Goal: Task Accomplishment & Management: Complete application form

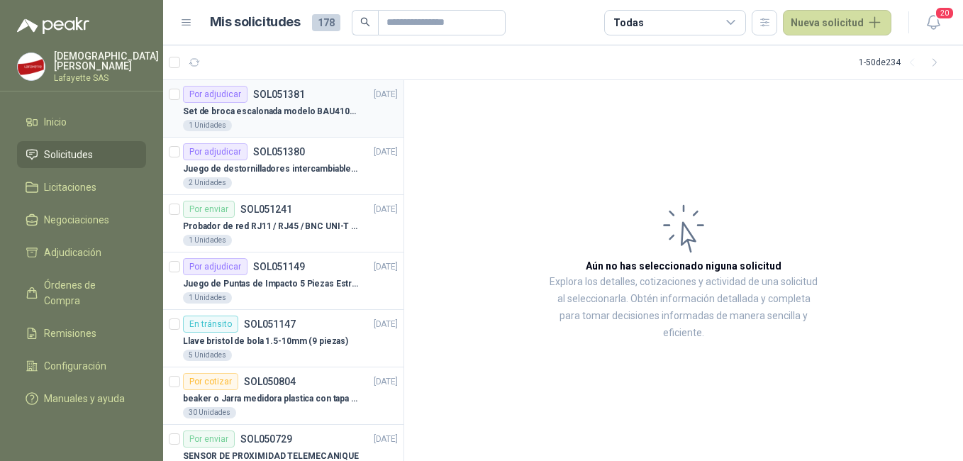
click at [304, 120] on div "1 Unidades" at bounding box center [290, 125] width 215 height 11
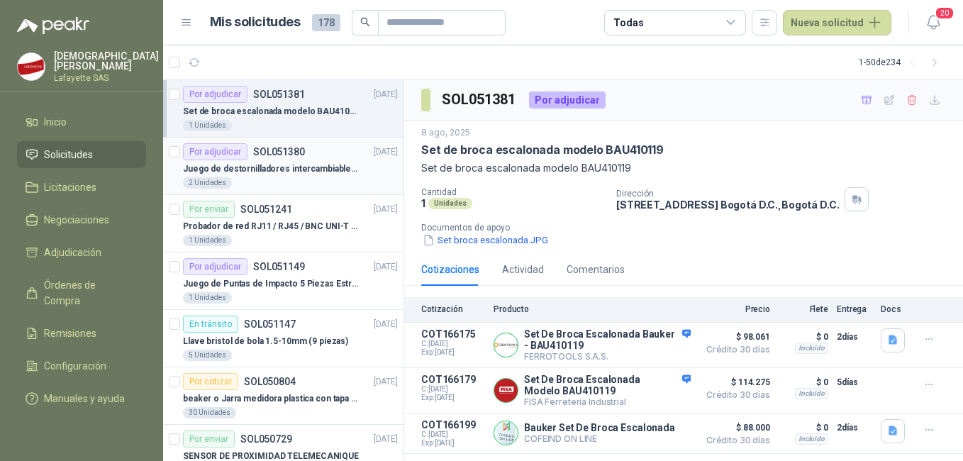
click at [266, 160] on div "Por adjudicar SOL051380" at bounding box center [244, 151] width 122 height 17
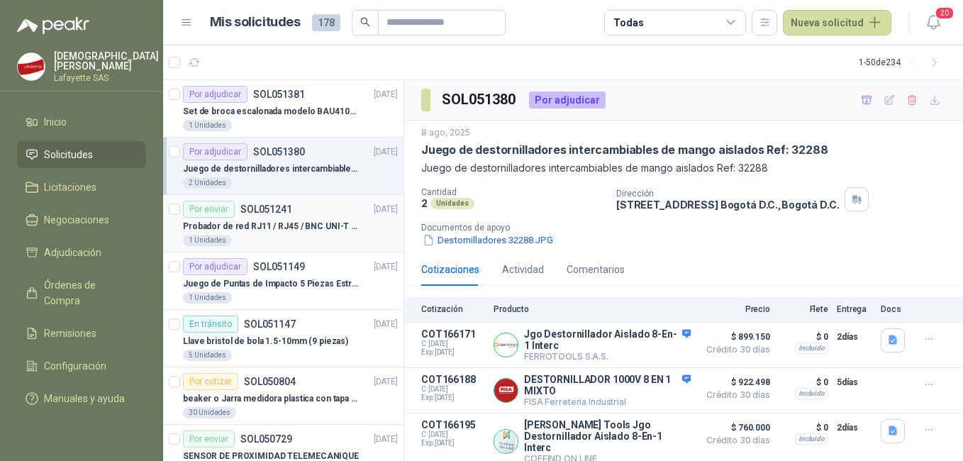
click at [305, 233] on p "Probador de red RJ11 / RJ45 / BNC UNI-T (UT681C-UT681L)" at bounding box center [271, 226] width 177 height 13
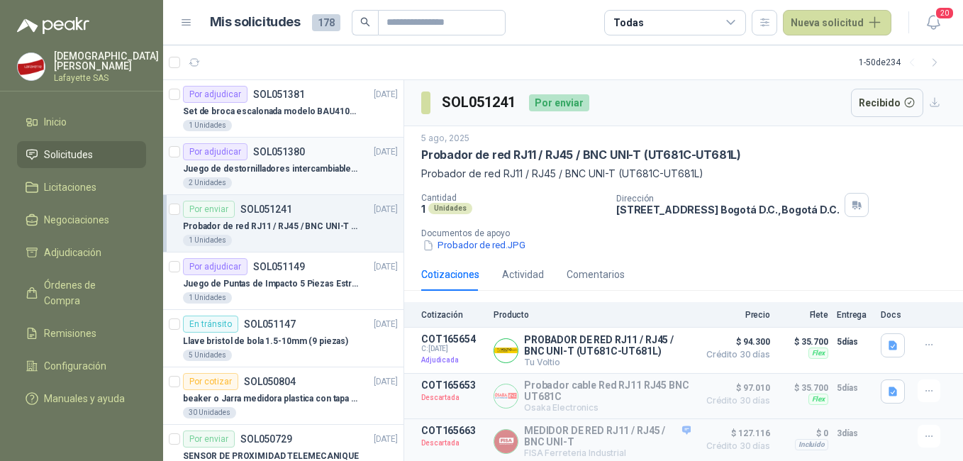
click at [294, 179] on div "2 Unidades" at bounding box center [290, 182] width 215 height 11
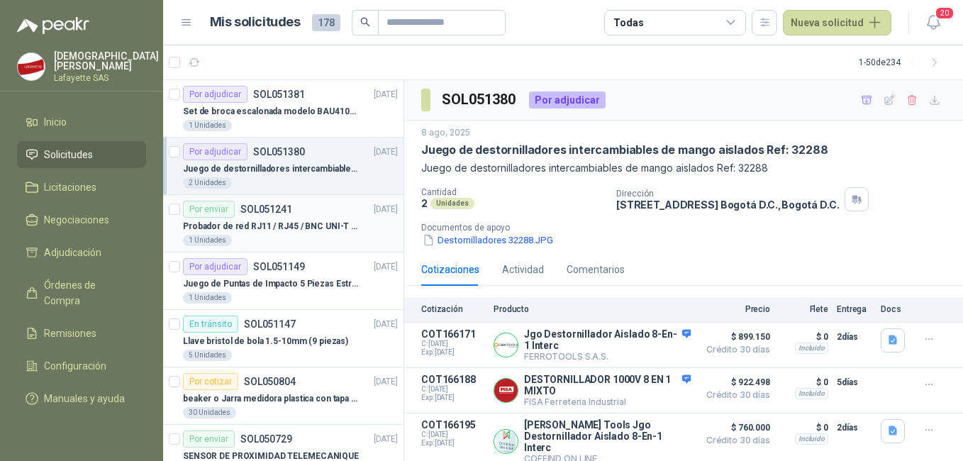
click at [295, 222] on p "Probador de red RJ11 / RJ45 / BNC UNI-T (UT681C-UT681L)" at bounding box center [271, 226] width 177 height 13
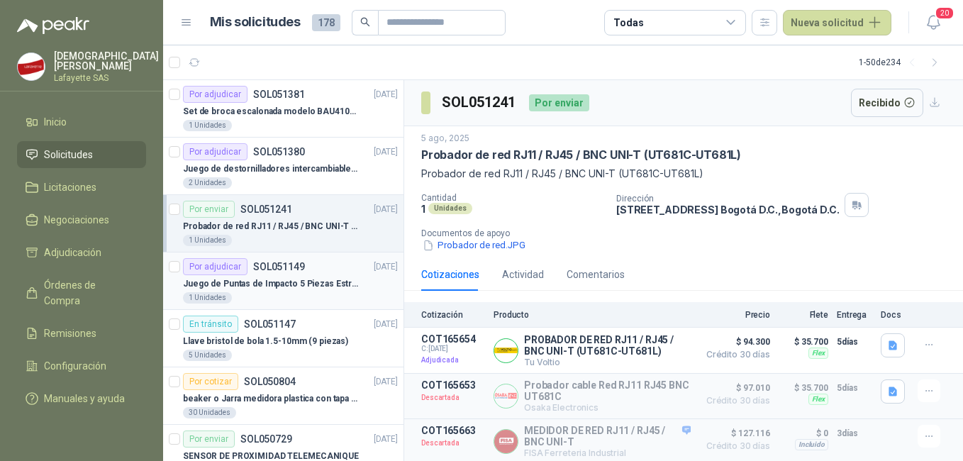
click at [284, 293] on div "1 Unidades" at bounding box center [290, 297] width 215 height 11
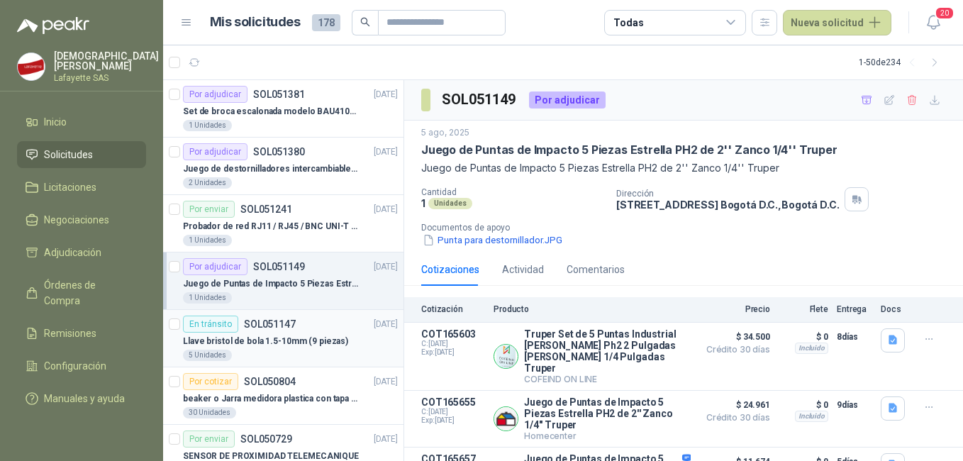
scroll to position [71, 0]
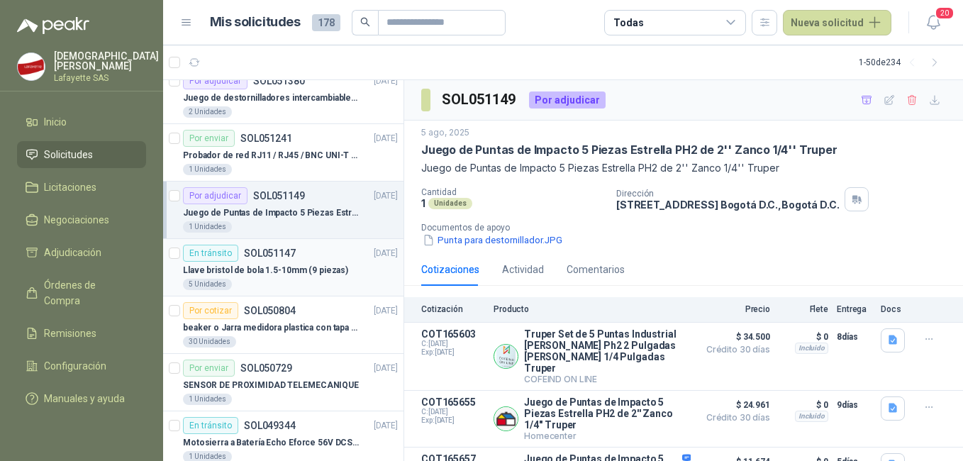
click at [291, 269] on p "Llave bristol de bola 1.5-10mm (9 piezas)" at bounding box center [265, 270] width 165 height 13
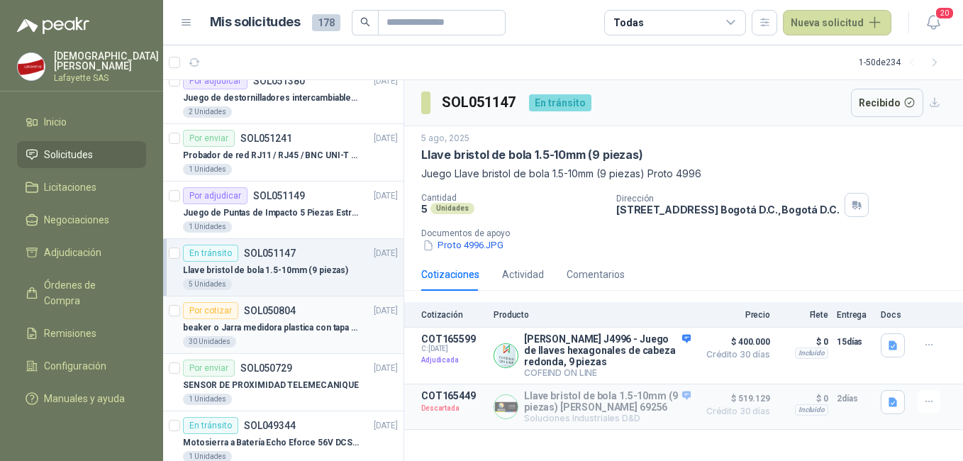
click at [304, 322] on p "beaker o Jarra medidora plastica con tapa y manija" at bounding box center [271, 327] width 177 height 13
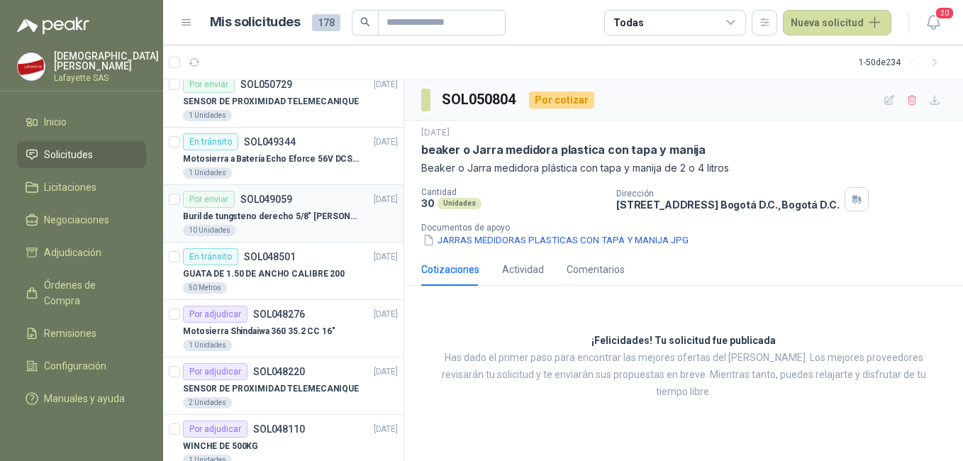
scroll to position [426, 0]
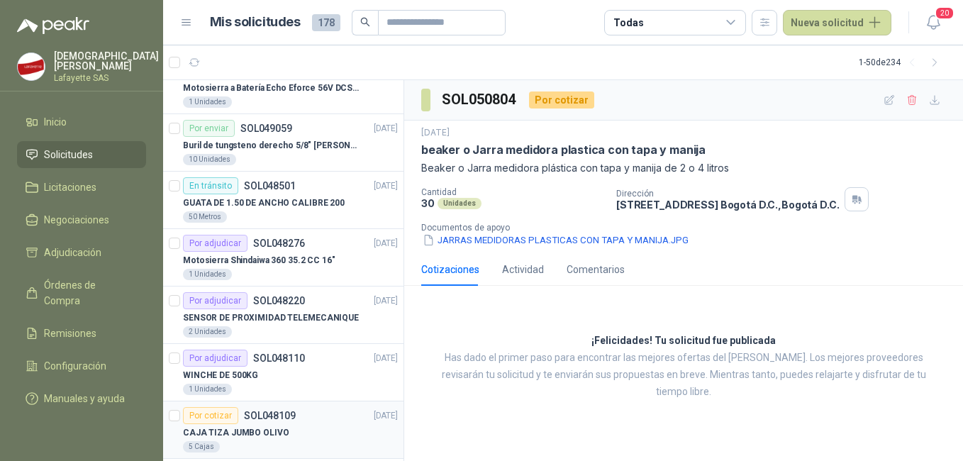
click at [297, 415] on div "Por cotizar SOL048109 [DATE]" at bounding box center [290, 415] width 215 height 17
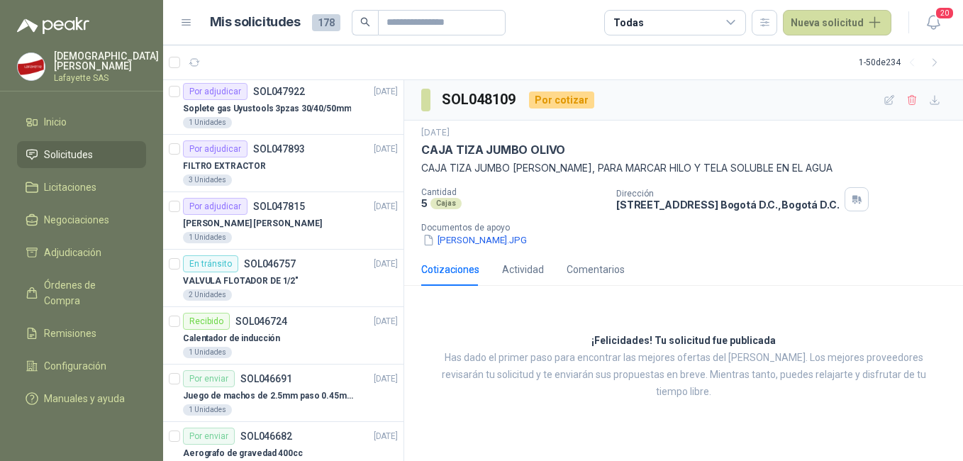
scroll to position [1064, 0]
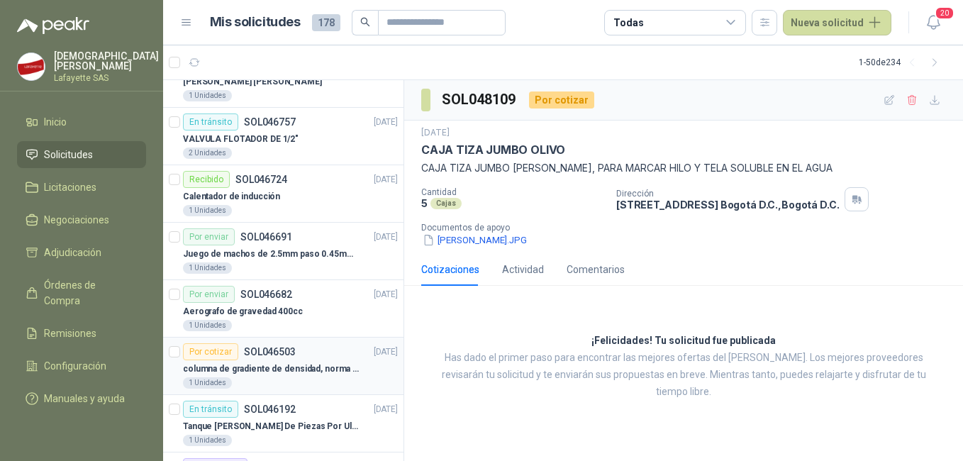
click at [294, 360] on div "Por cotizar SOL046503" at bounding box center [239, 351] width 113 height 17
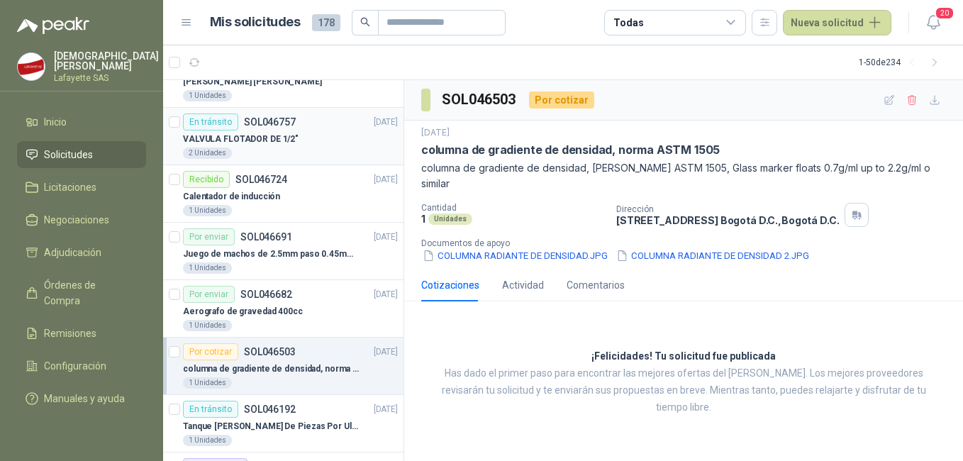
click at [261, 133] on p "VALVULA FLOTADOR DE 1/2"" at bounding box center [241, 139] width 116 height 13
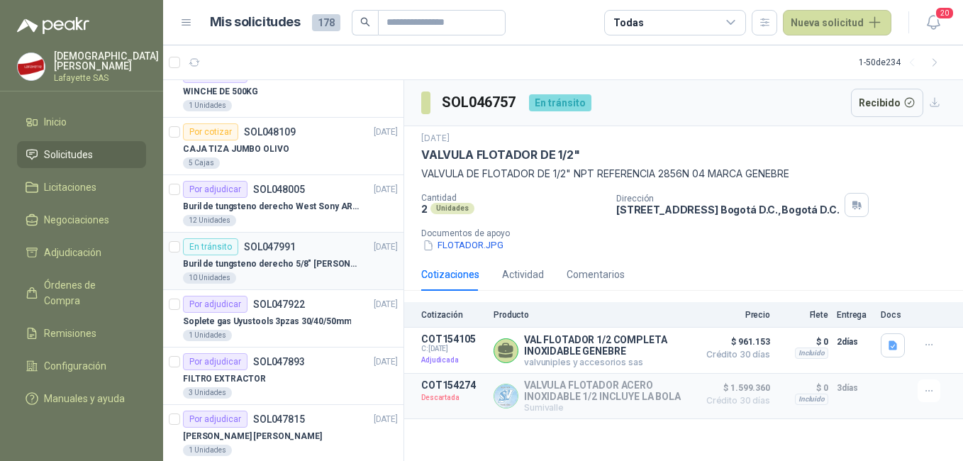
scroll to position [638, 0]
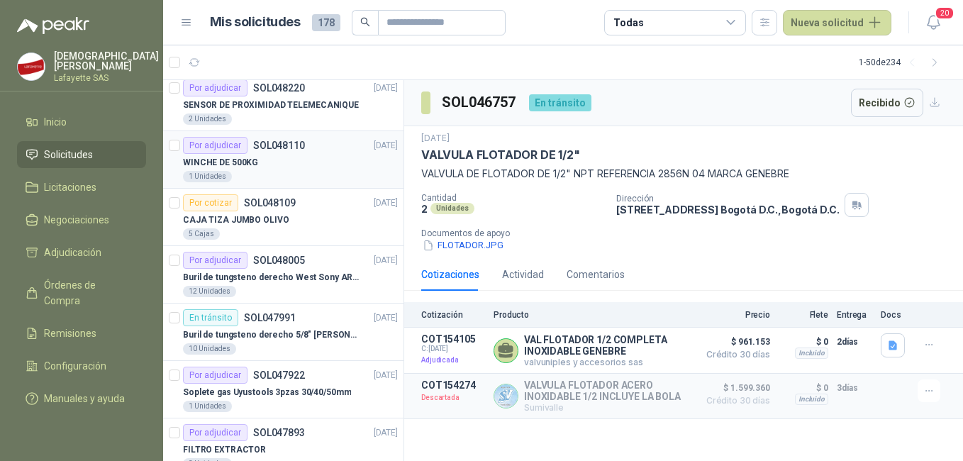
click at [285, 164] on div "WINCHE DE 500KG" at bounding box center [290, 162] width 215 height 17
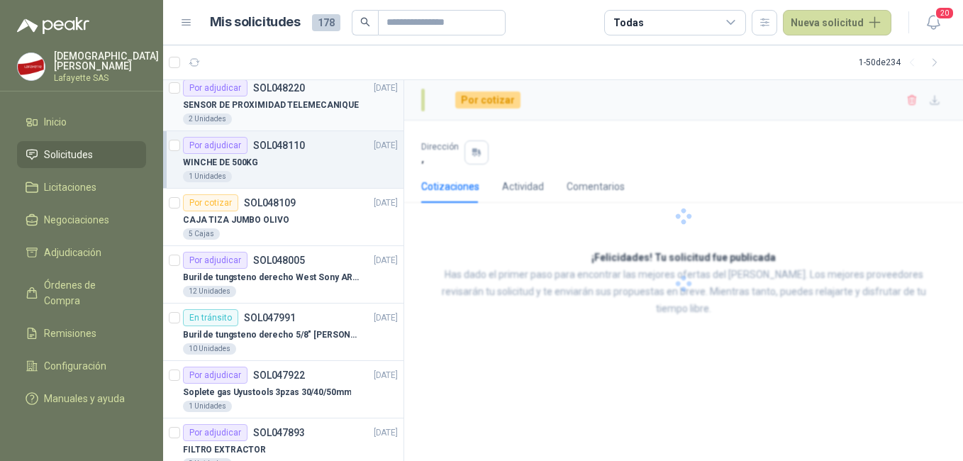
click at [285, 96] on div "SENSOR DE PROXIMIDAD TELEMECANIQUE" at bounding box center [290, 104] width 215 height 17
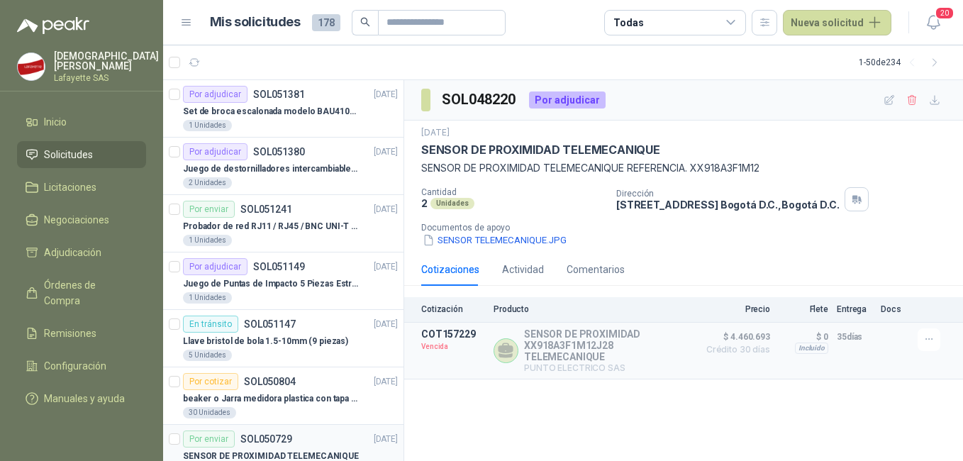
click at [254, 443] on p "SOL050729" at bounding box center [266, 439] width 52 height 10
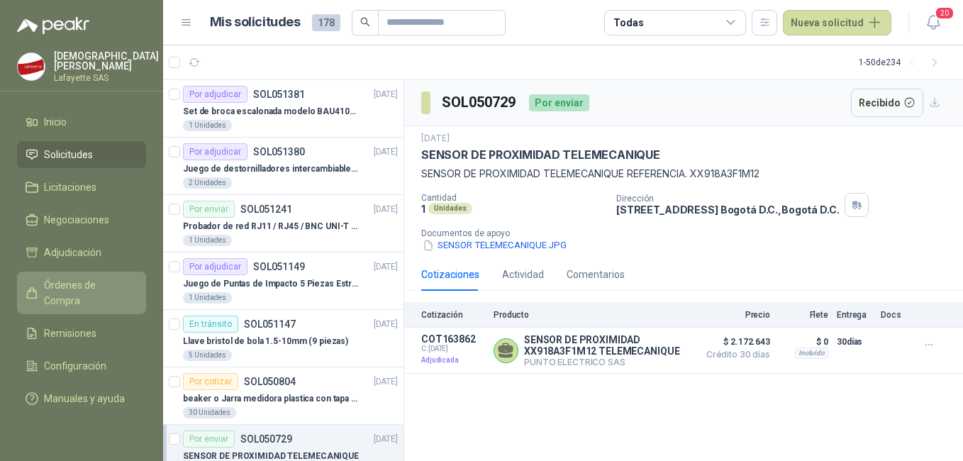
click at [84, 282] on span "Órdenes de Compra" at bounding box center [88, 292] width 89 height 31
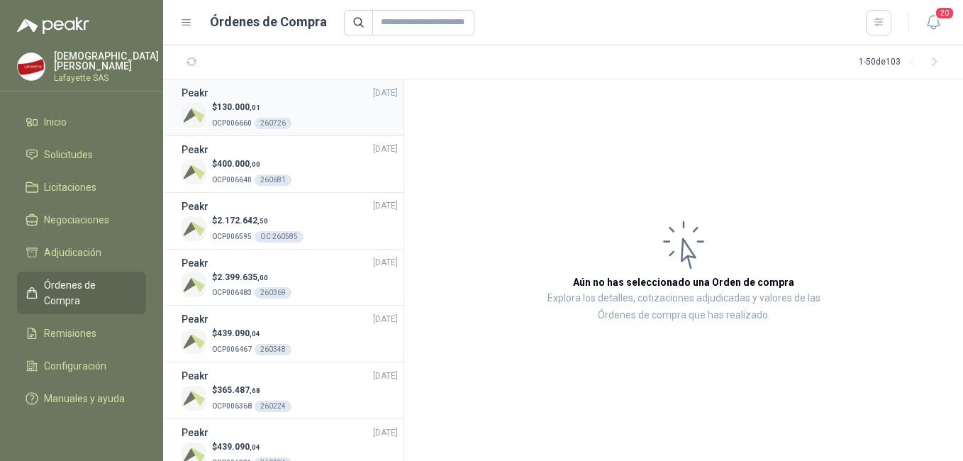
click at [294, 124] on div "$ 130.000 ,01 OCP006660 260726" at bounding box center [290, 115] width 216 height 29
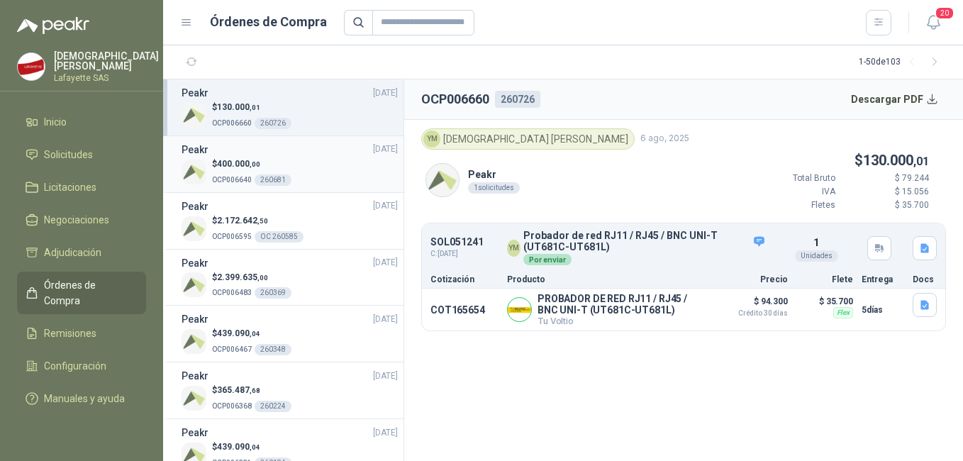
click at [264, 170] on p "$ 400.000 ,00" at bounding box center [251, 163] width 79 height 13
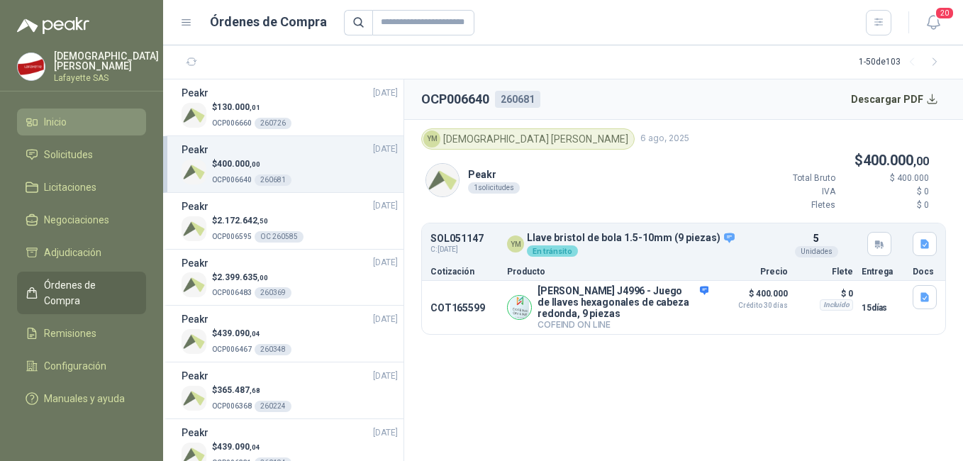
click at [67, 117] on span "Inicio" at bounding box center [55, 122] width 23 height 16
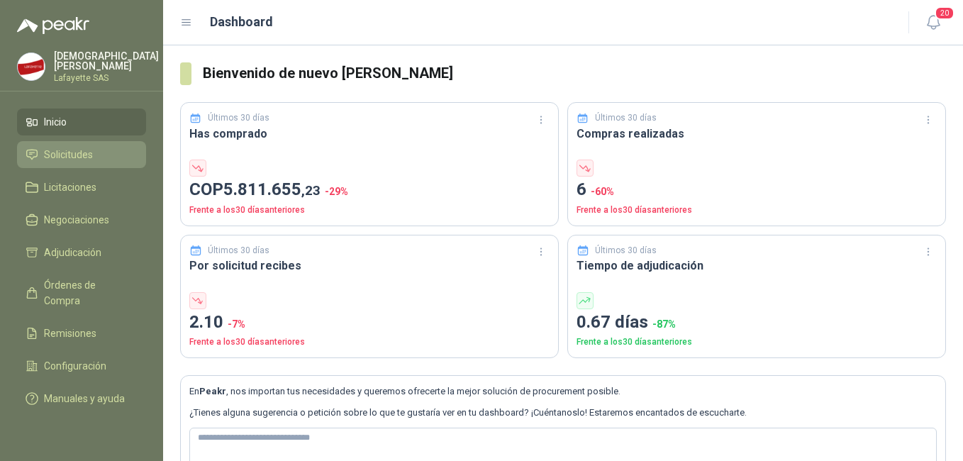
click at [96, 155] on li "Solicitudes" at bounding box center [82, 155] width 112 height 16
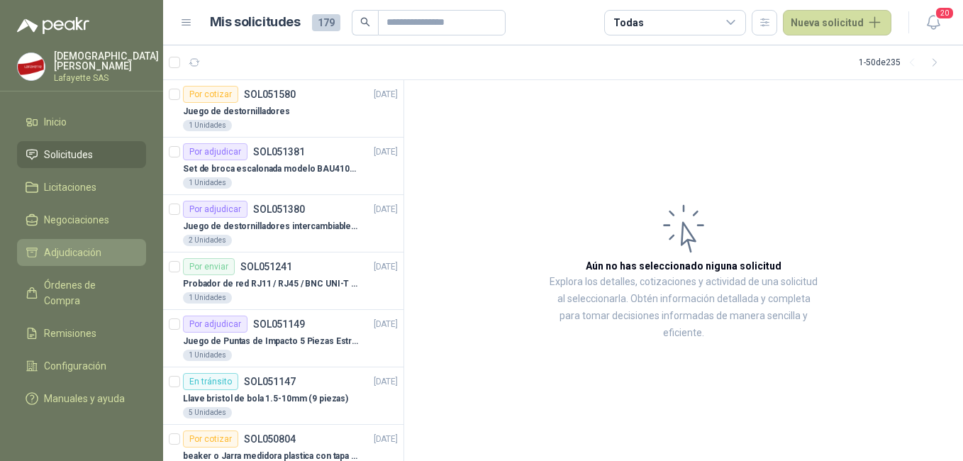
click at [86, 245] on span "Adjudicación" at bounding box center [72, 253] width 57 height 16
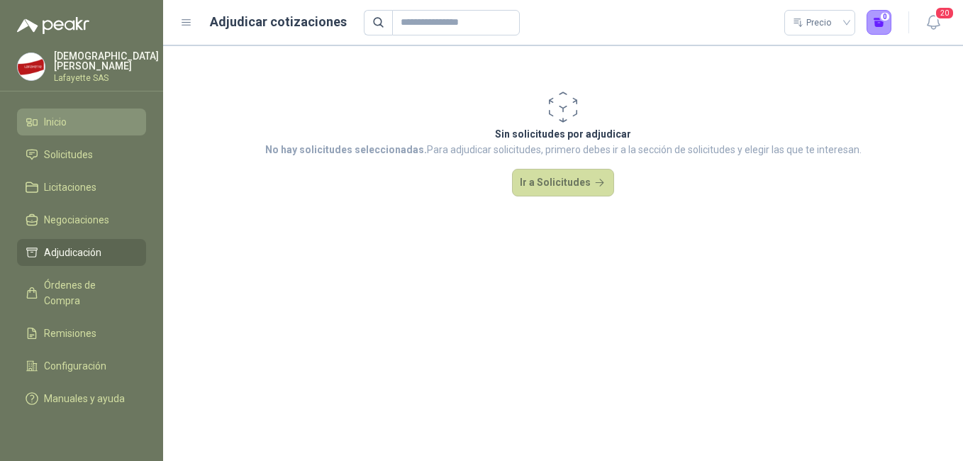
click at [59, 119] on span "Inicio" at bounding box center [55, 122] width 23 height 16
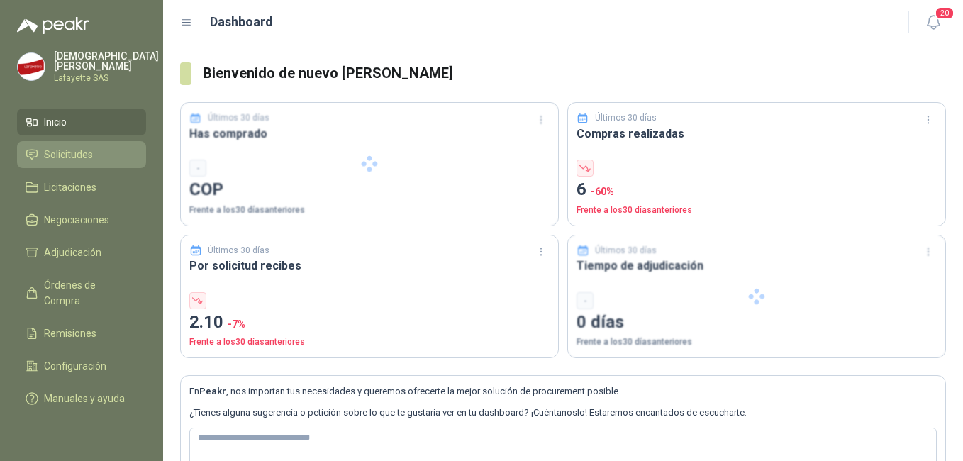
click at [66, 148] on span "Solicitudes" at bounding box center [68, 155] width 49 height 16
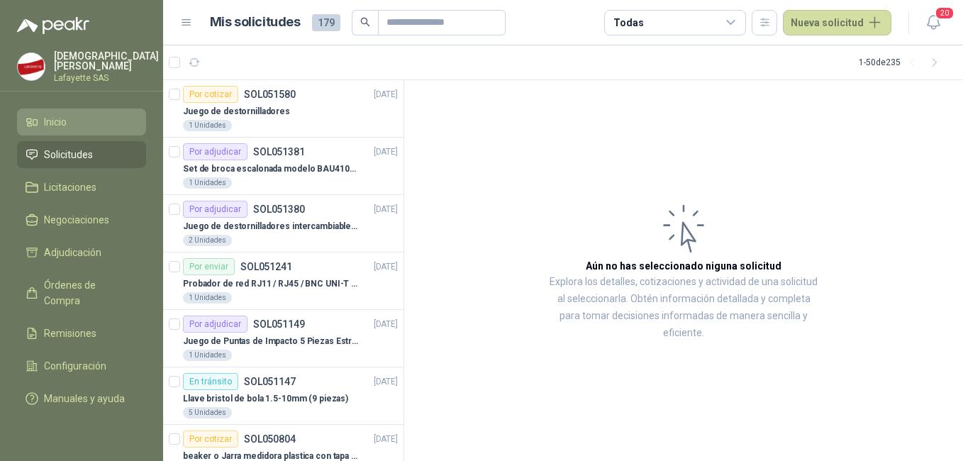
click at [64, 126] on span "Inicio" at bounding box center [55, 122] width 23 height 16
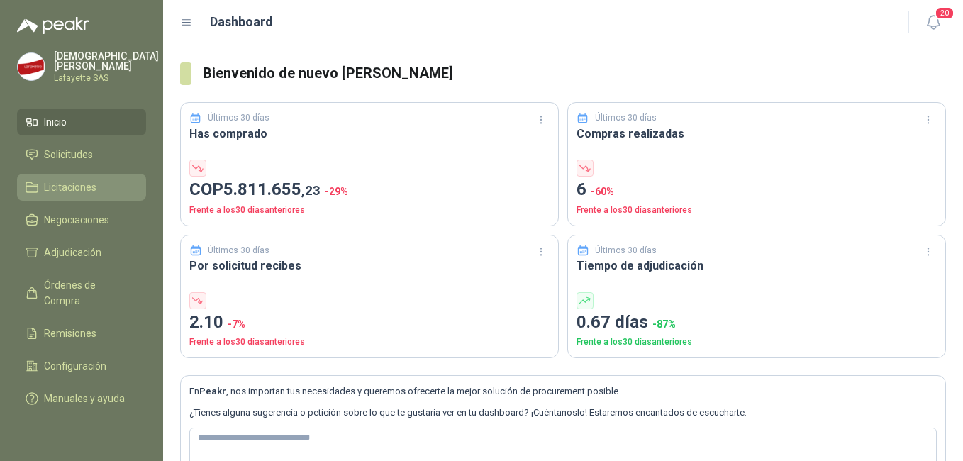
click at [91, 180] on span "Licitaciones" at bounding box center [70, 187] width 52 height 16
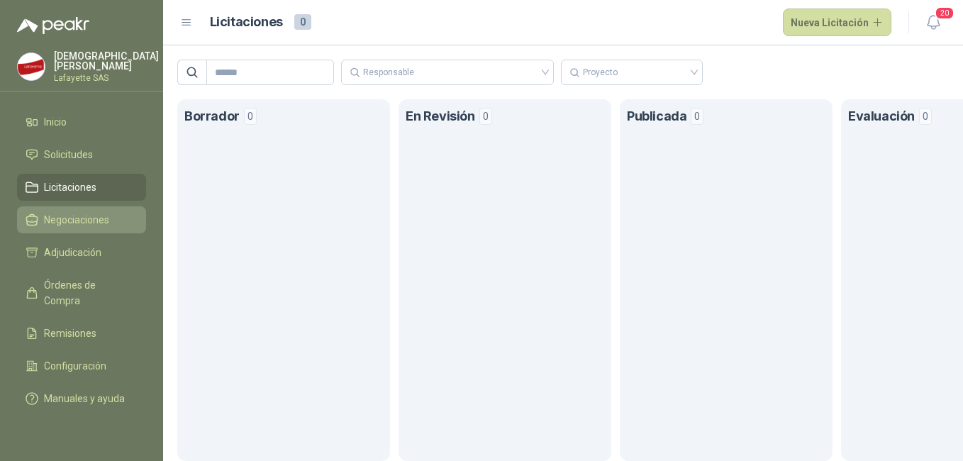
click at [77, 218] on span "Negociaciones" at bounding box center [76, 220] width 65 height 16
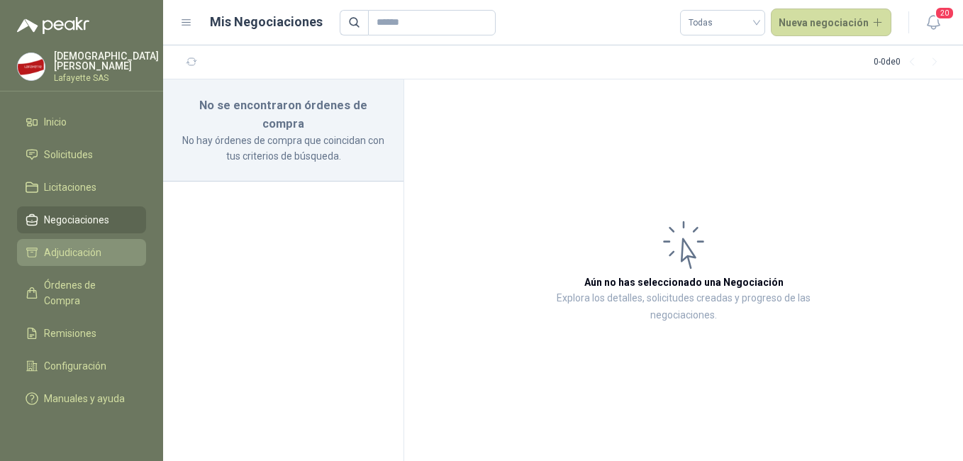
click at [67, 259] on link "Adjudicación" at bounding box center [81, 252] width 129 height 27
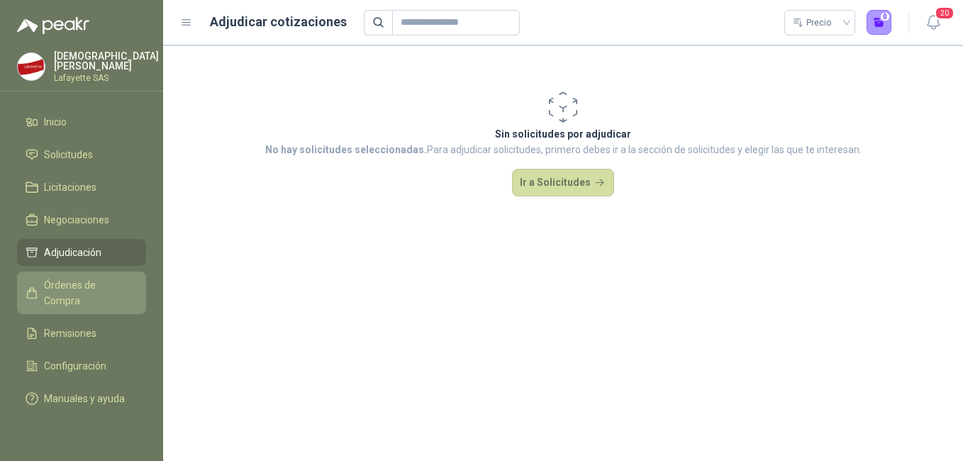
click at [62, 277] on span "Órdenes de Compra" at bounding box center [88, 292] width 89 height 31
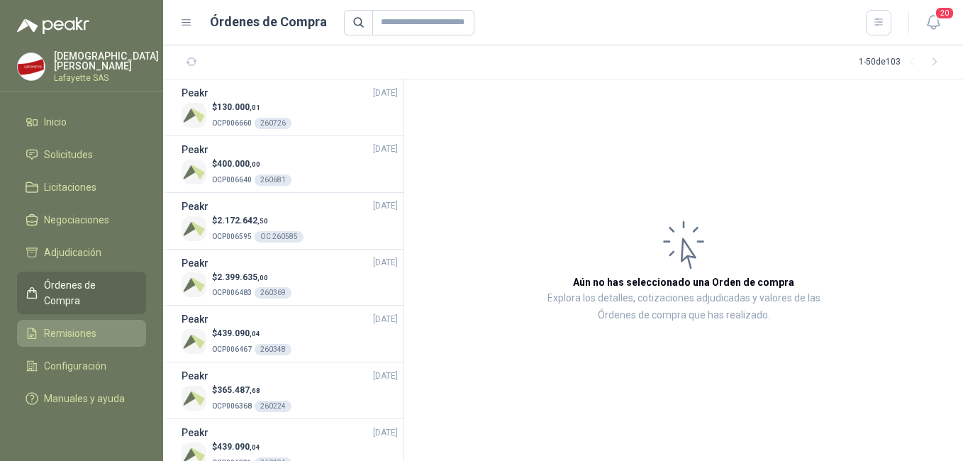
click at [73, 326] on span "Remisiones" at bounding box center [70, 334] width 52 height 16
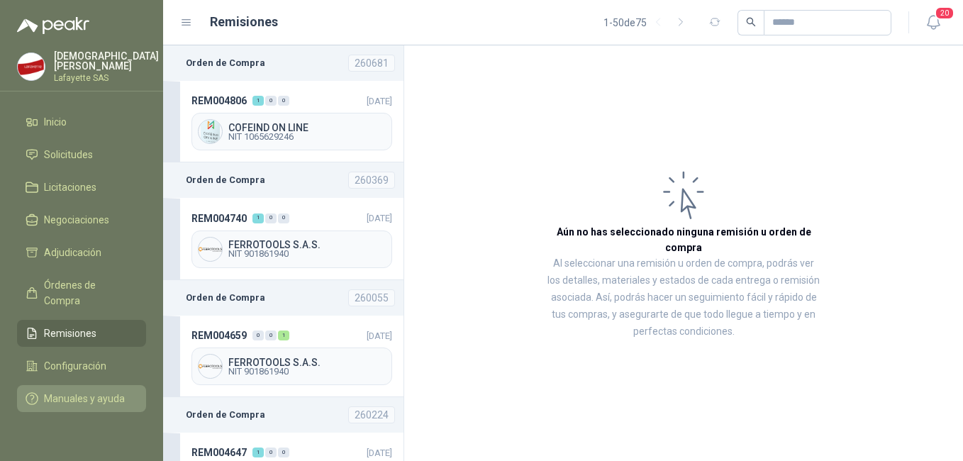
click at [105, 385] on link "Manuales y ayuda" at bounding box center [81, 398] width 129 height 27
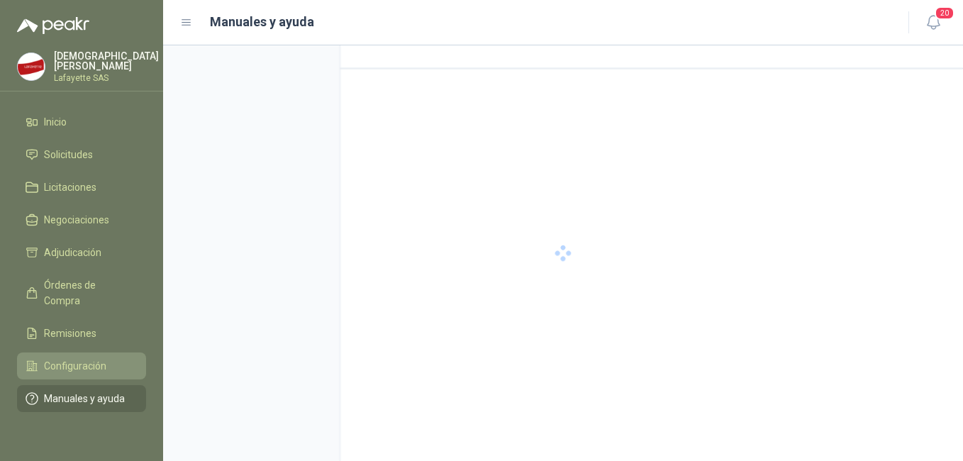
click at [87, 358] on span "Configuración" at bounding box center [75, 366] width 62 height 16
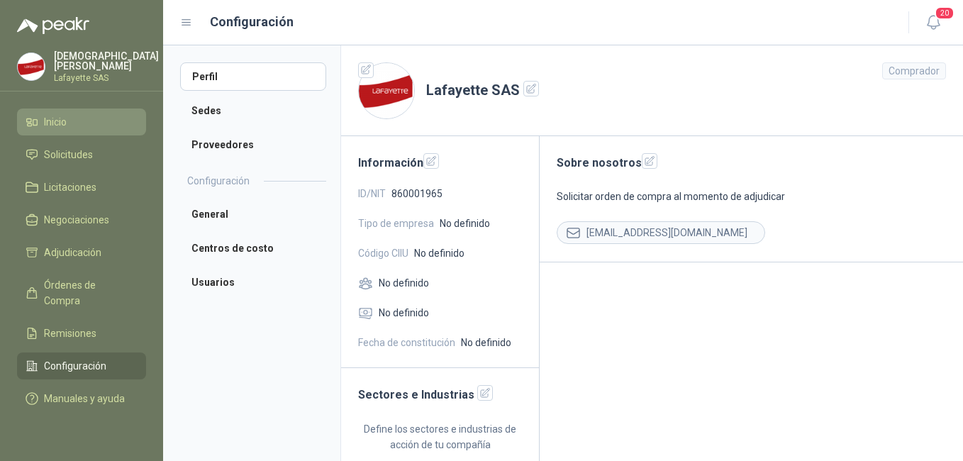
click at [74, 114] on li "Inicio" at bounding box center [82, 122] width 112 height 16
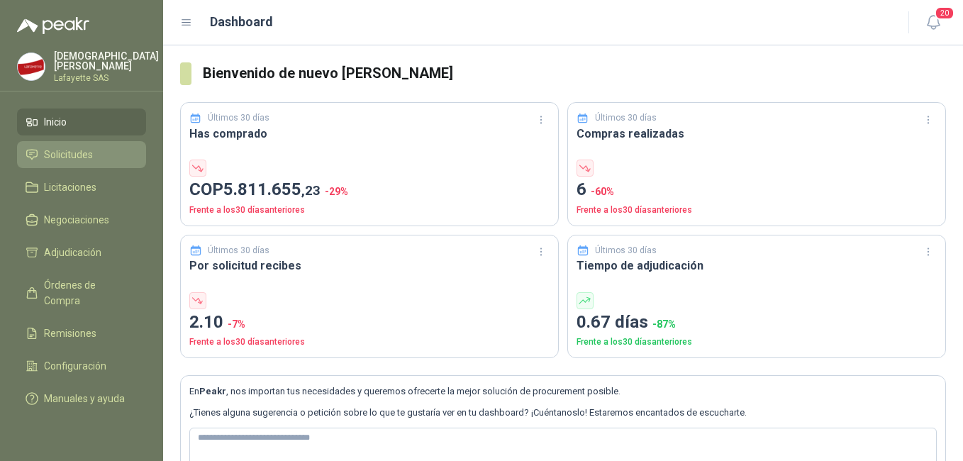
click at [77, 147] on span "Solicitudes" at bounding box center [68, 155] width 49 height 16
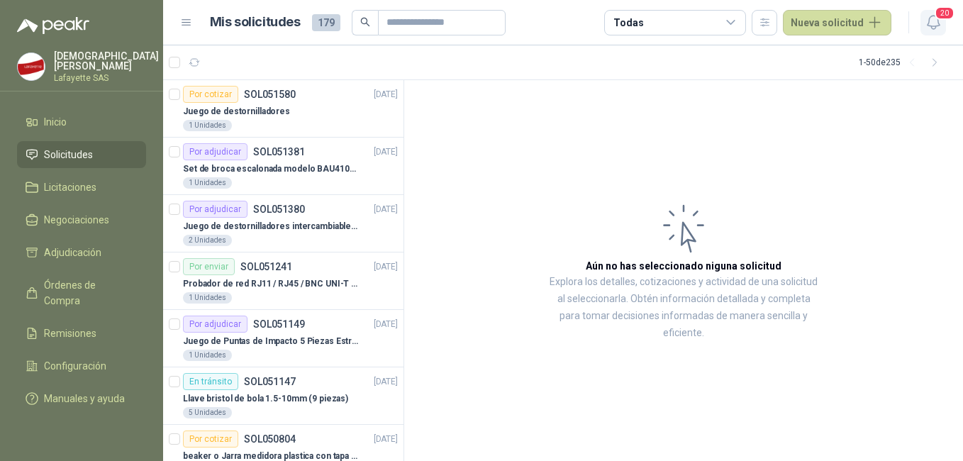
click at [932, 25] on icon "button" at bounding box center [934, 22] width 18 height 18
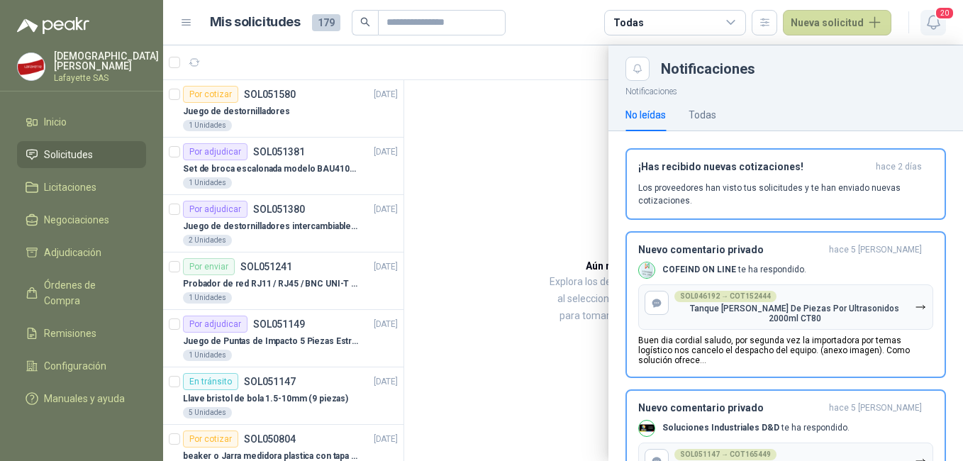
click at [934, 20] on icon "button" at bounding box center [934, 22] width 18 height 18
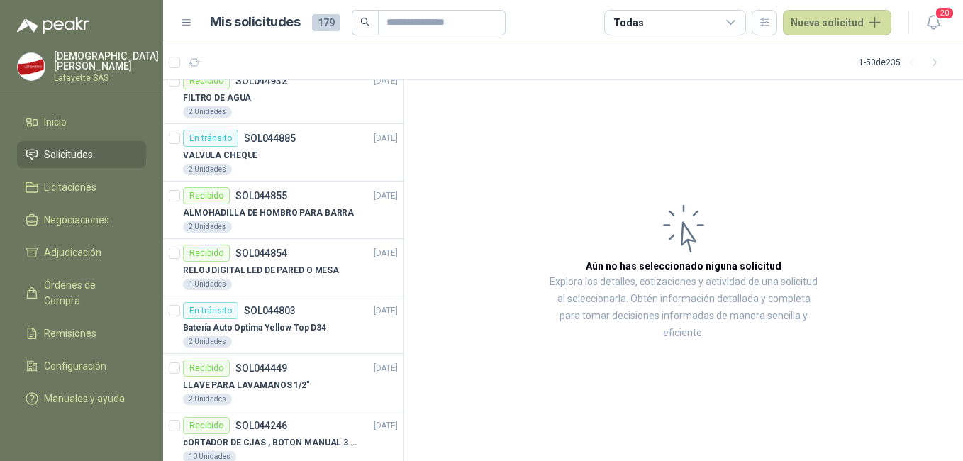
scroll to position [2511, 0]
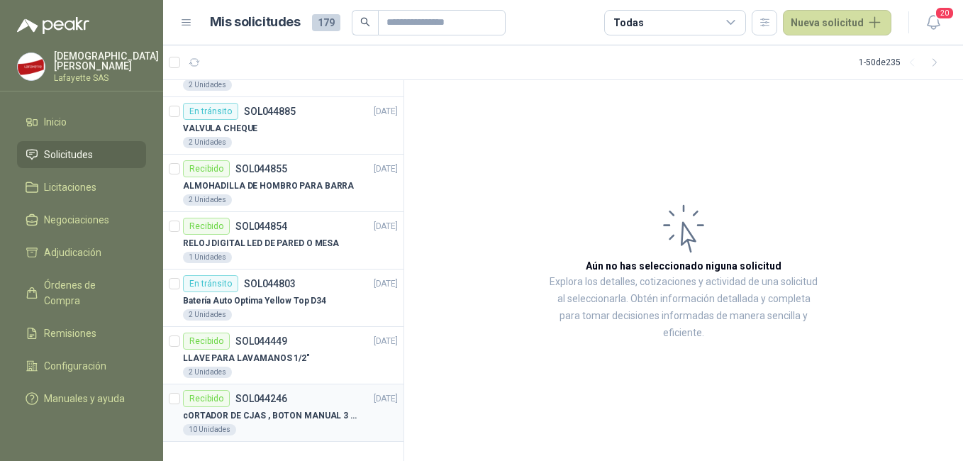
click at [257, 402] on p "SOL044246" at bounding box center [261, 399] width 52 height 10
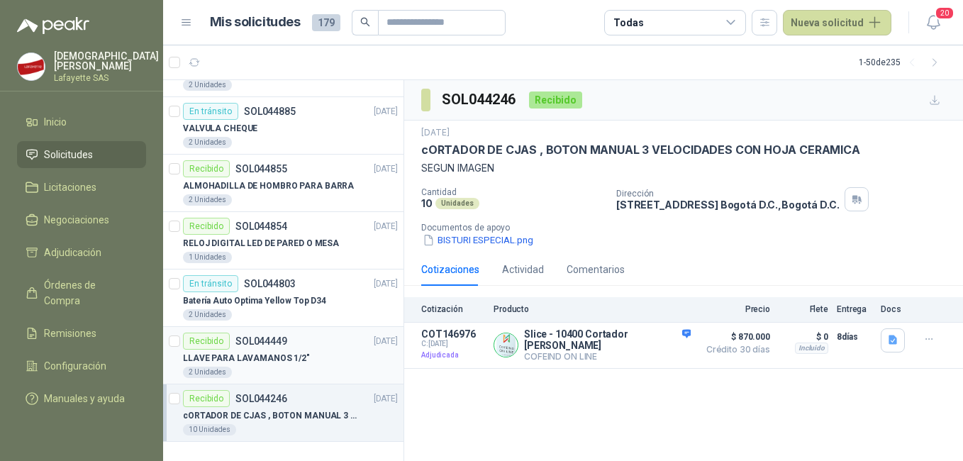
click at [276, 348] on div "Recibido SOL044449" at bounding box center [235, 341] width 104 height 17
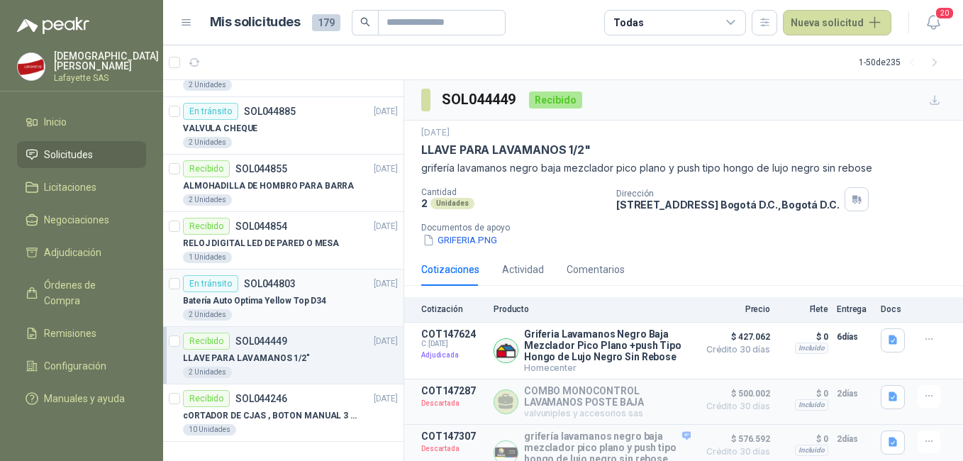
click at [279, 326] on article "En tránsito SOL044803 04/06/25 Batería Auto Optima Yellow Top D34 2 Unidades" at bounding box center [283, 297] width 240 height 57
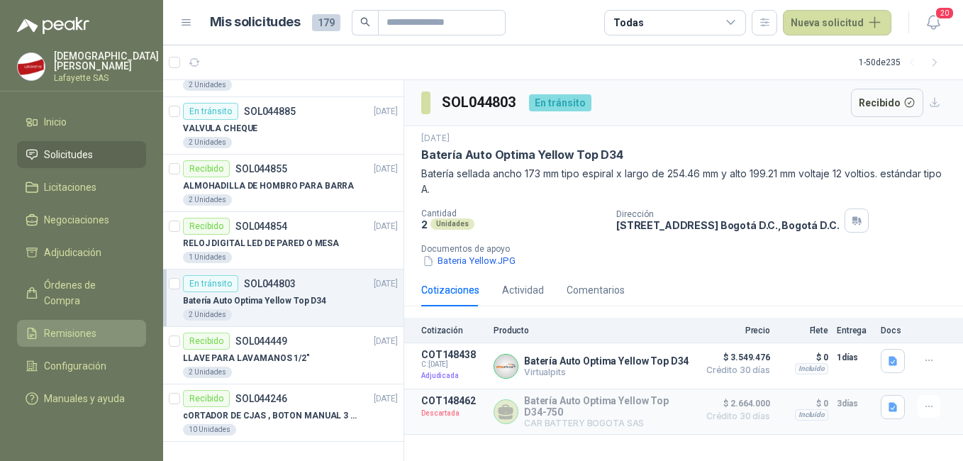
click at [99, 326] on li "Remisiones" at bounding box center [82, 334] width 112 height 16
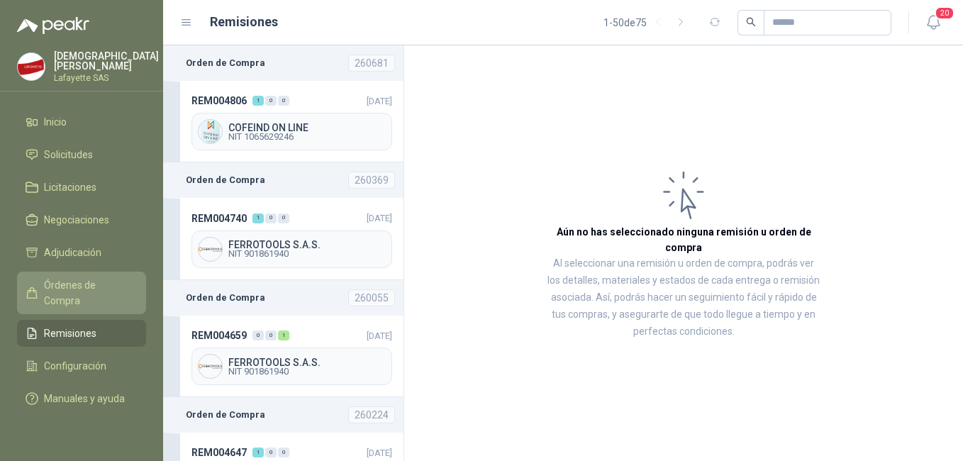
click at [94, 288] on span "Órdenes de Compra" at bounding box center [88, 292] width 89 height 31
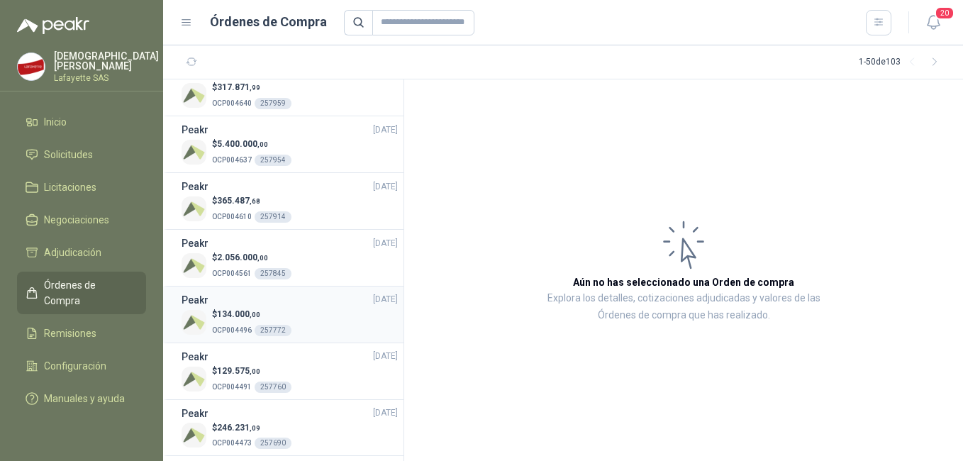
scroll to position [2327, 0]
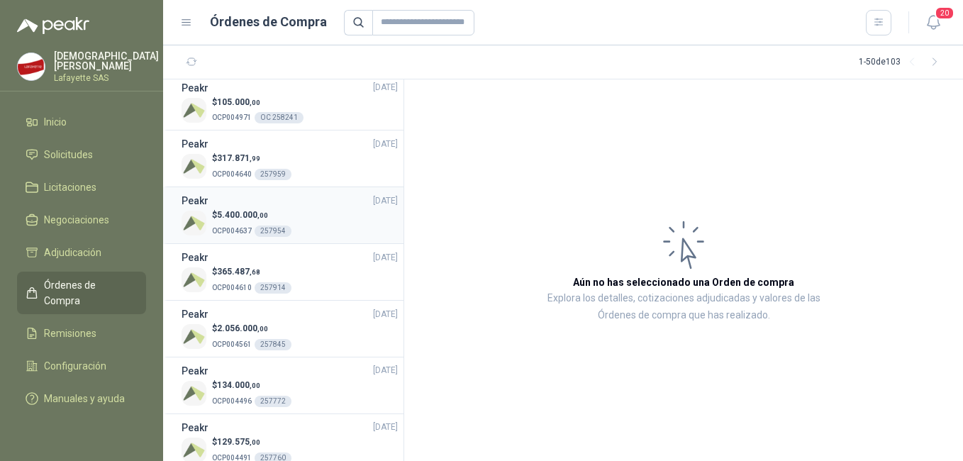
click at [273, 224] on p "OCP004637 257954" at bounding box center [251, 230] width 79 height 16
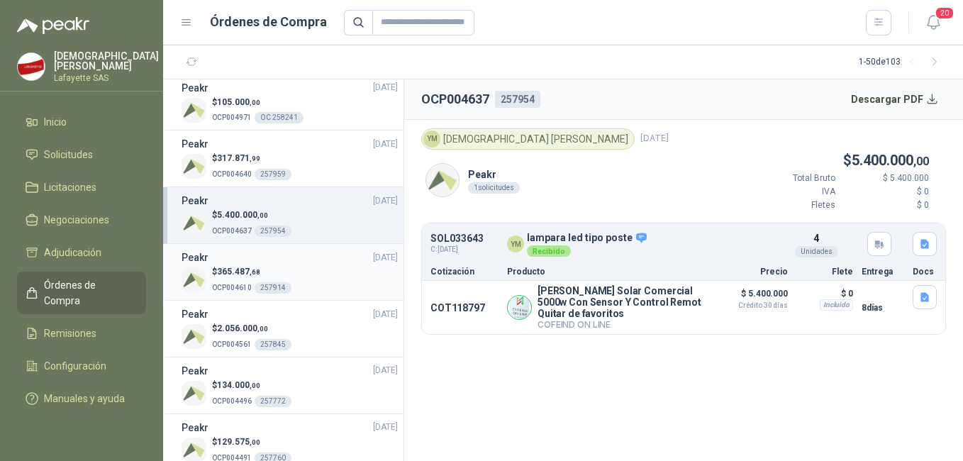
click at [236, 272] on span "365.487 ,68" at bounding box center [238, 272] width 43 height 10
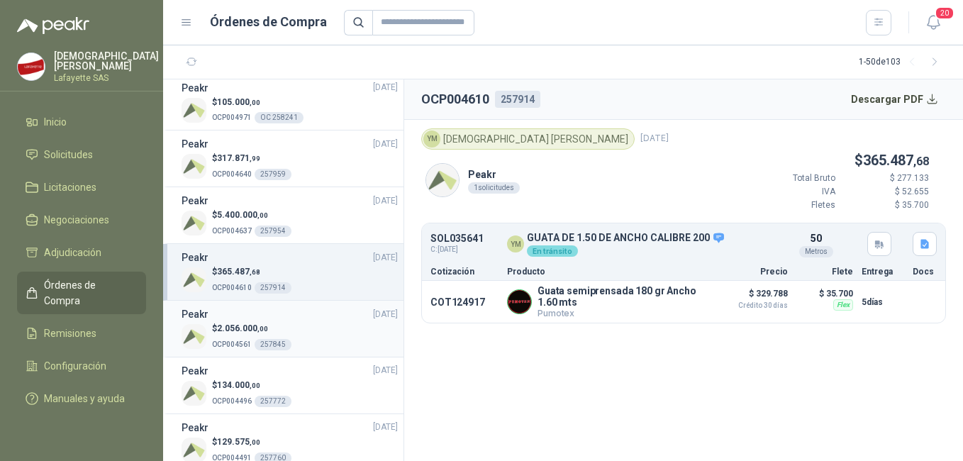
click at [326, 335] on div "$ 2.056.000 ,00 OCP004561 257845" at bounding box center [290, 336] width 216 height 29
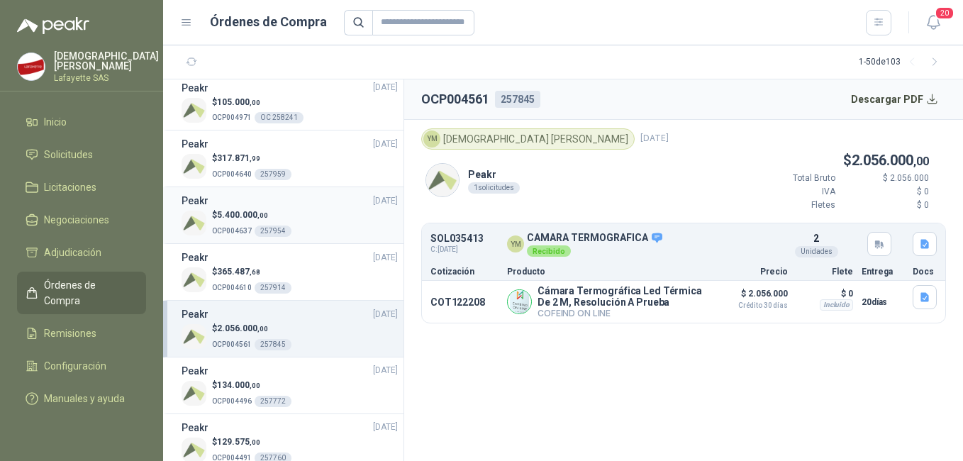
click at [260, 204] on div "Peakr 18/03/25" at bounding box center [290, 201] width 216 height 16
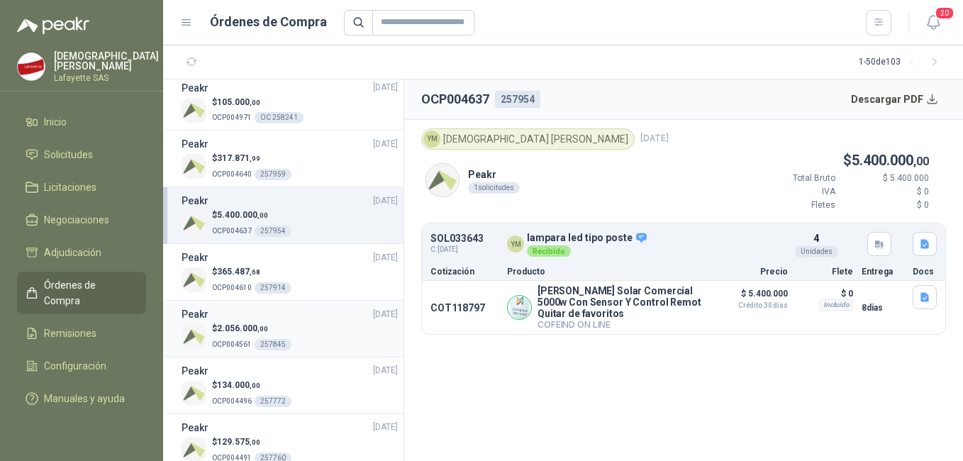
scroll to position [2185, 0]
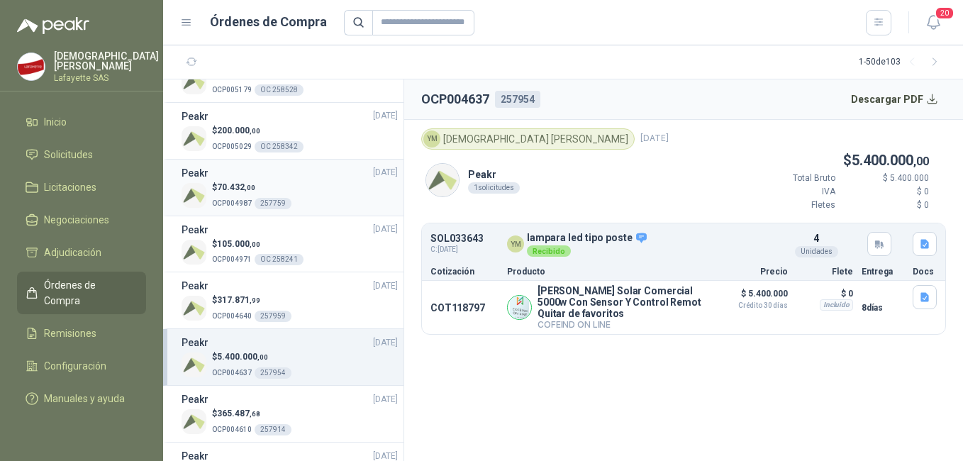
click at [284, 178] on div "Peakr 04/04/25" at bounding box center [290, 173] width 216 height 16
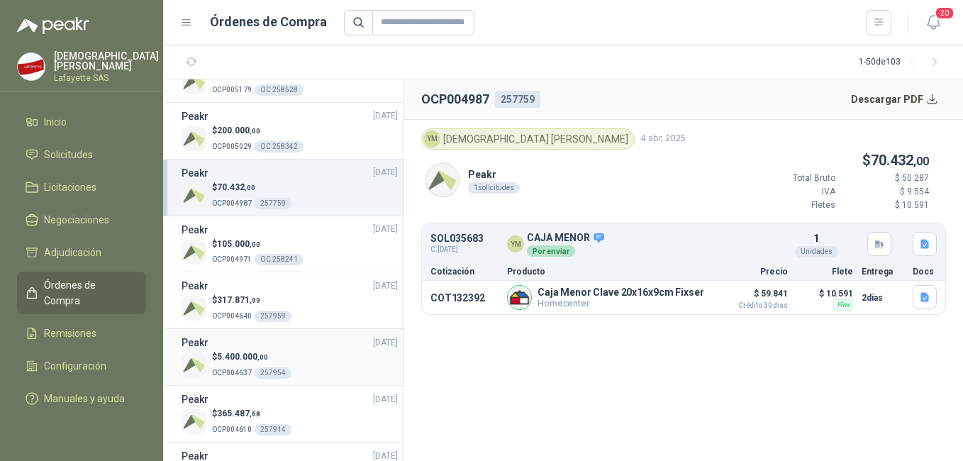
scroll to position [1972, 0]
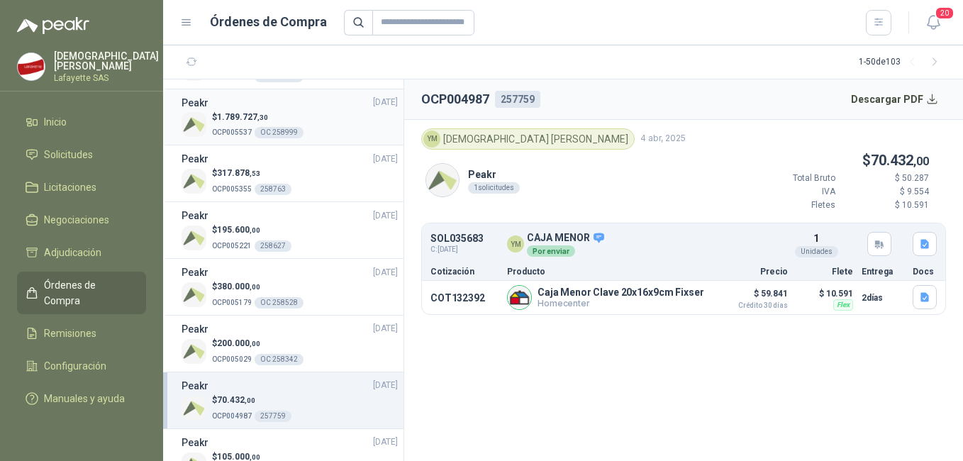
click at [308, 117] on div "$ 1.789.727 ,30 OCP005537 OC 258999" at bounding box center [290, 125] width 216 height 29
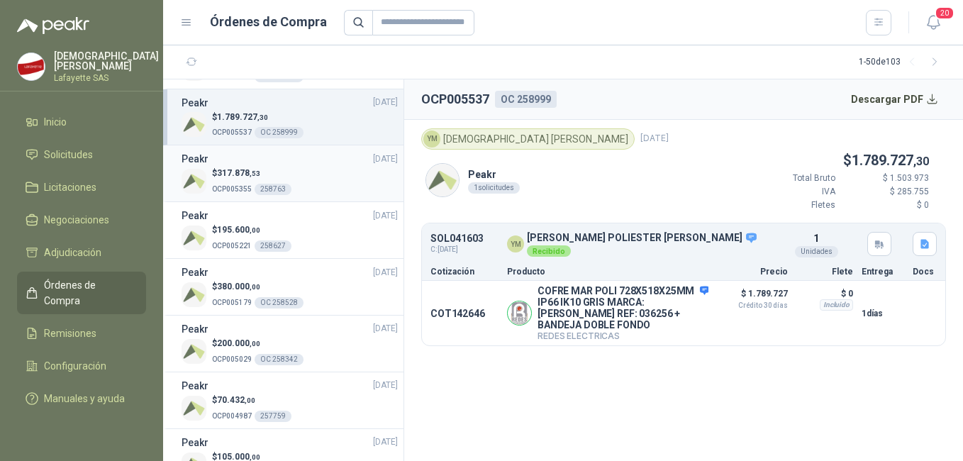
scroll to position [1901, 0]
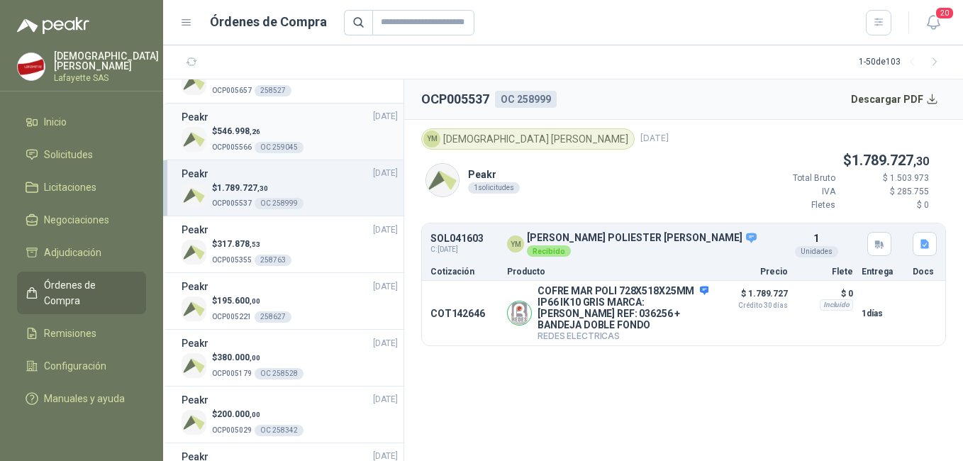
click at [244, 143] on p "OCP005566 OC 259045" at bounding box center [257, 146] width 91 height 16
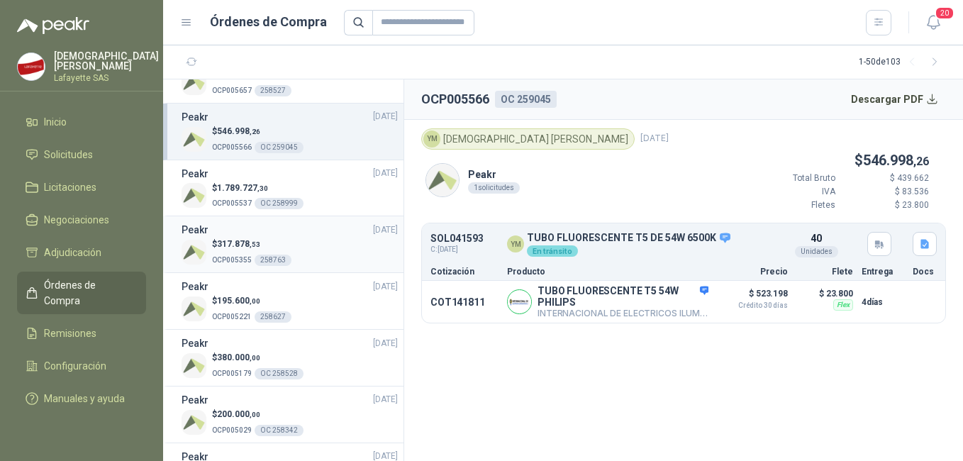
scroll to position [1830, 0]
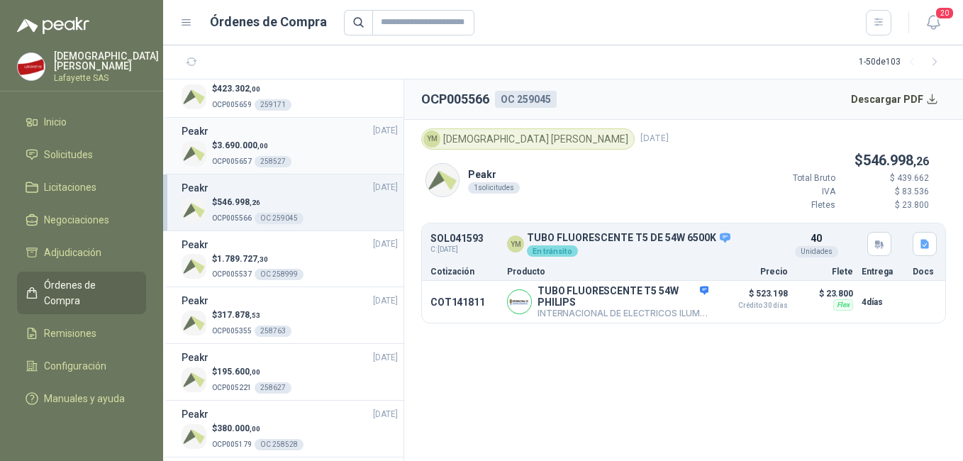
click at [254, 158] on p "OCP005657 258527" at bounding box center [251, 160] width 79 height 16
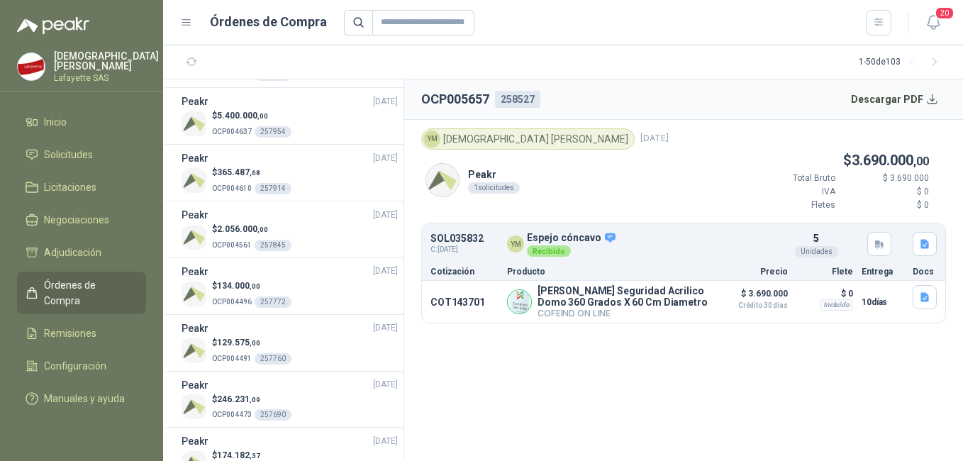
scroll to position [2469, 0]
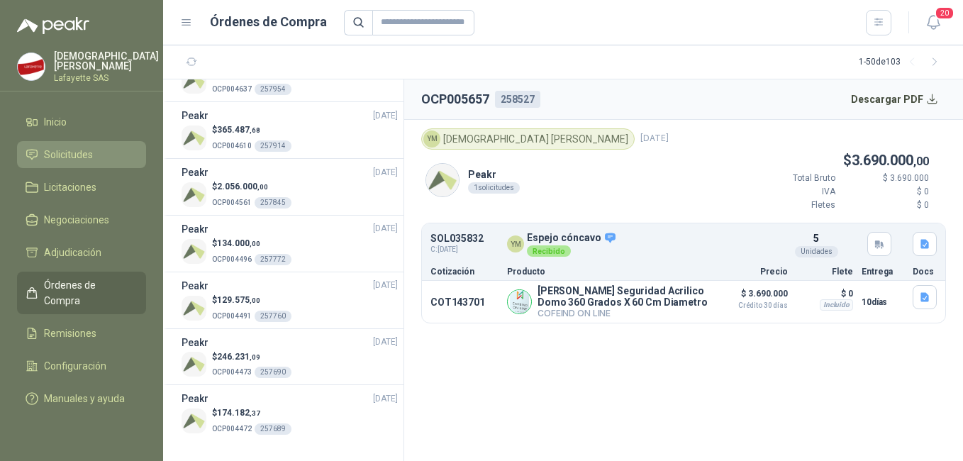
click at [55, 151] on span "Solicitudes" at bounding box center [68, 155] width 49 height 16
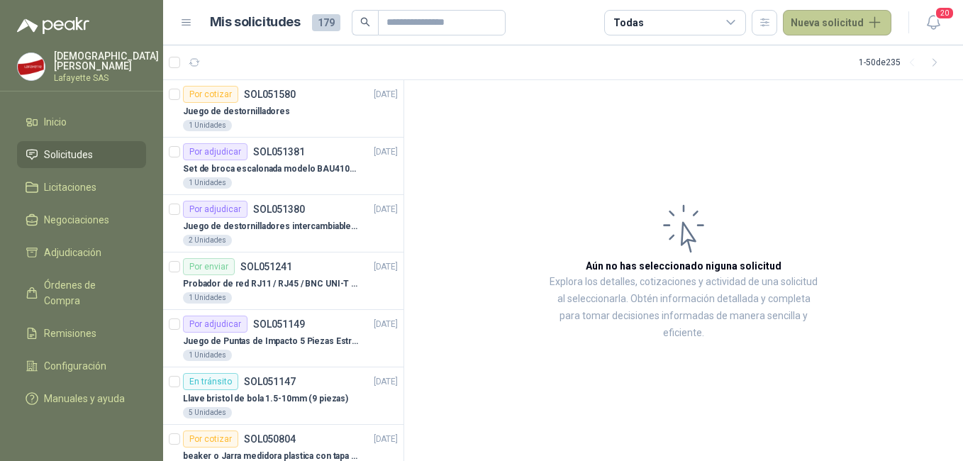
click at [825, 21] on button "Nueva solicitud" at bounding box center [837, 23] width 109 height 26
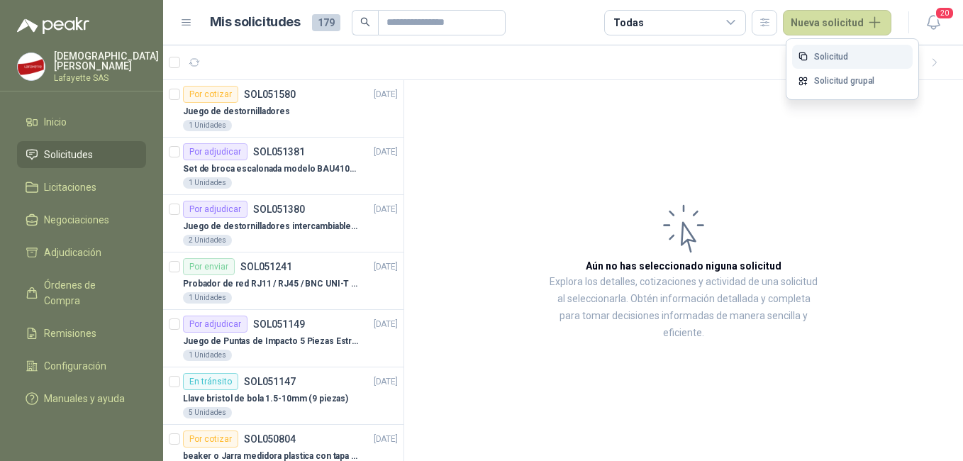
click at [844, 50] on link "Solicitud" at bounding box center [852, 57] width 121 height 25
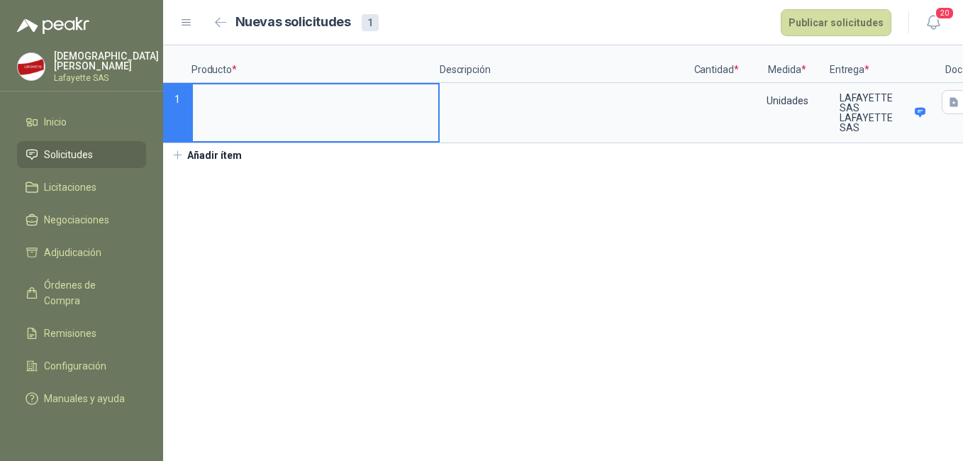
click at [201, 167] on button "Añadir ítem" at bounding box center [206, 155] width 87 height 24
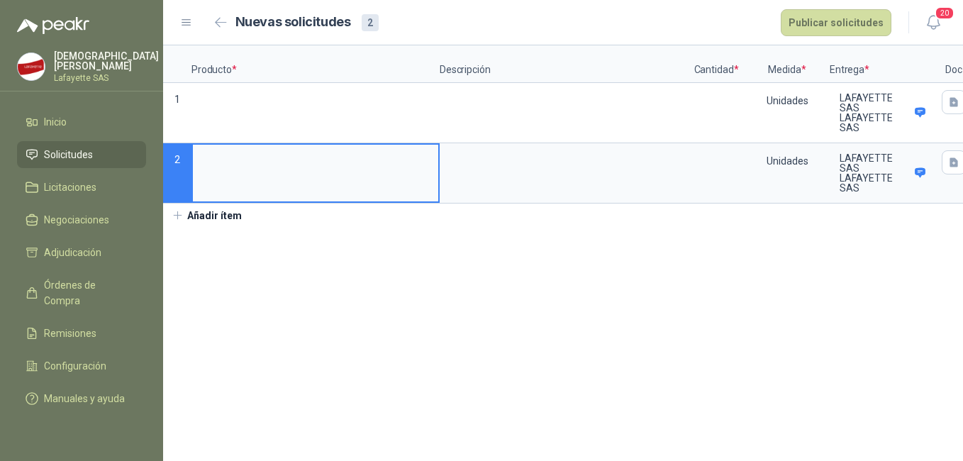
click at [228, 228] on button "Añadir ítem" at bounding box center [206, 216] width 87 height 24
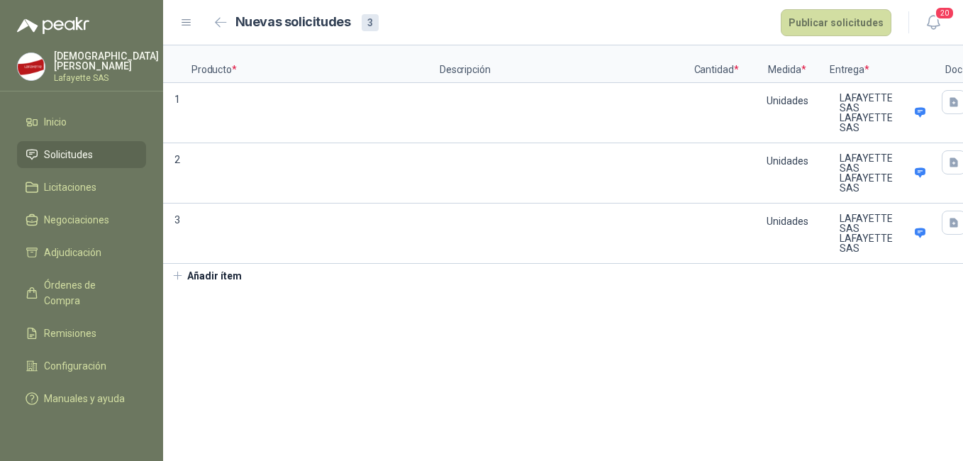
click at [199, 288] on button "Añadir ítem" at bounding box center [206, 276] width 87 height 24
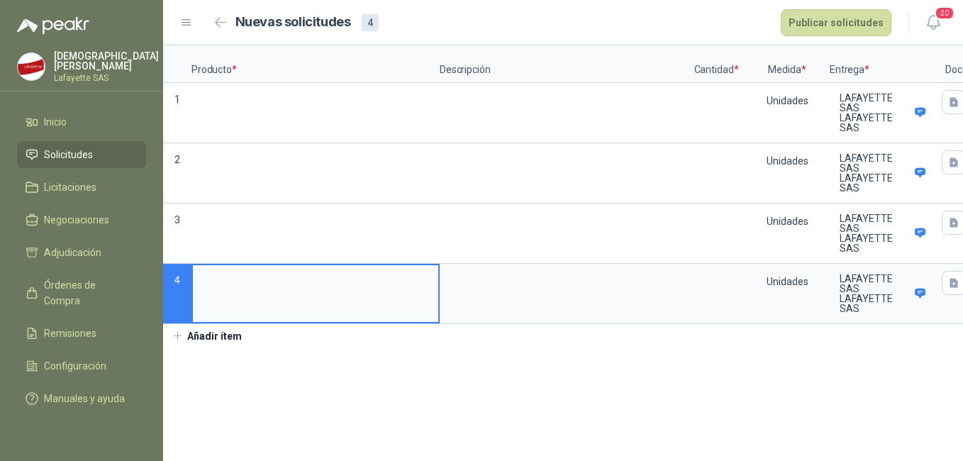
click at [240, 346] on button "Añadir ítem" at bounding box center [206, 336] width 87 height 24
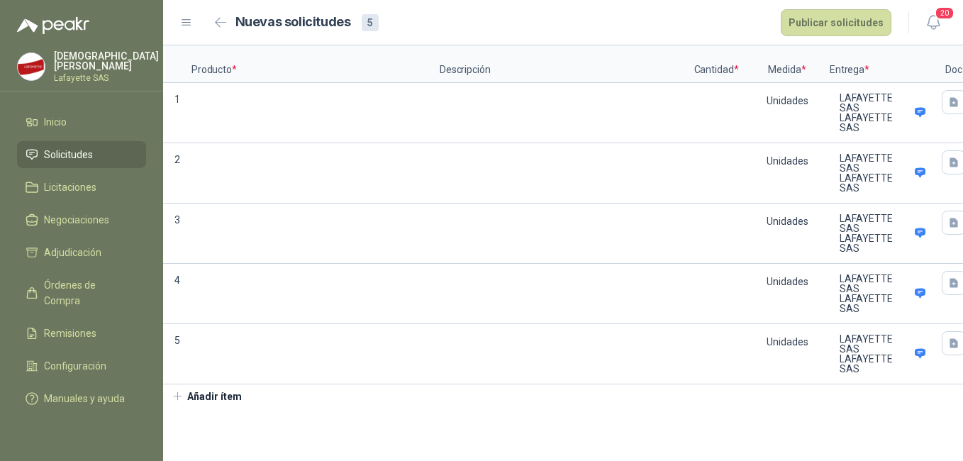
scroll to position [0, 47]
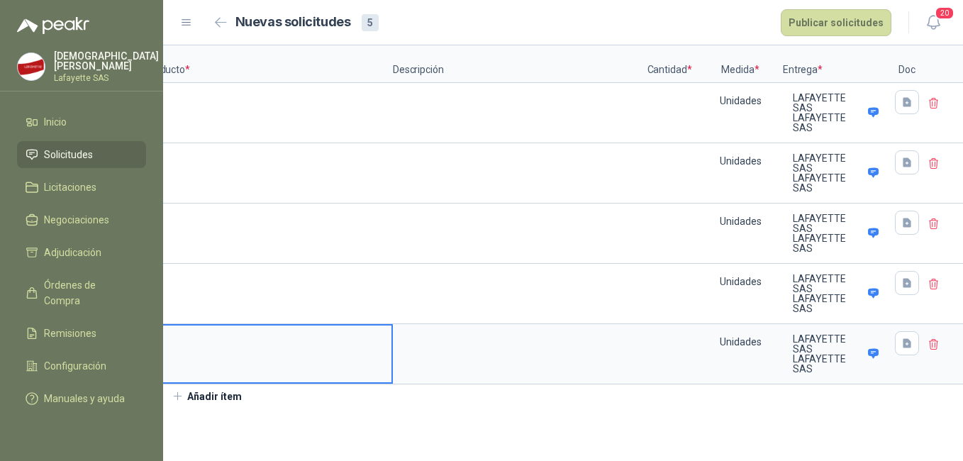
click at [933, 355] on div at bounding box center [944, 354] width 38 height 60
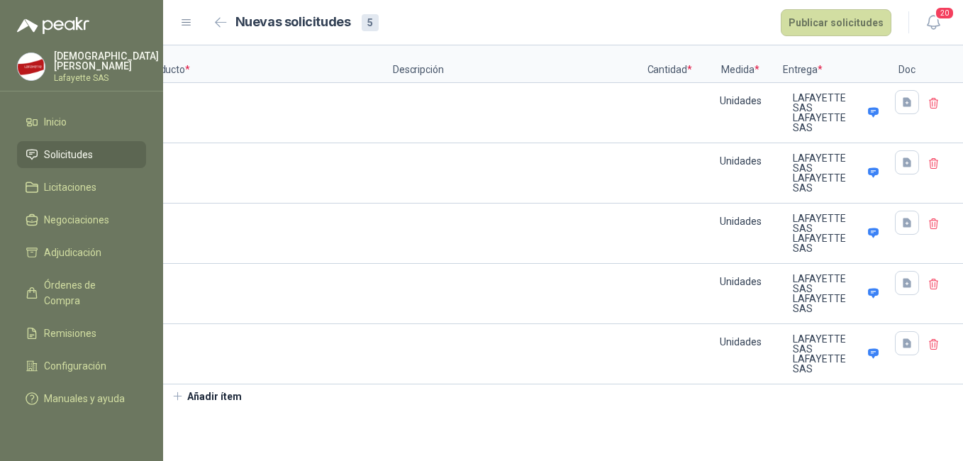
click at [934, 345] on icon at bounding box center [934, 344] width 13 height 13
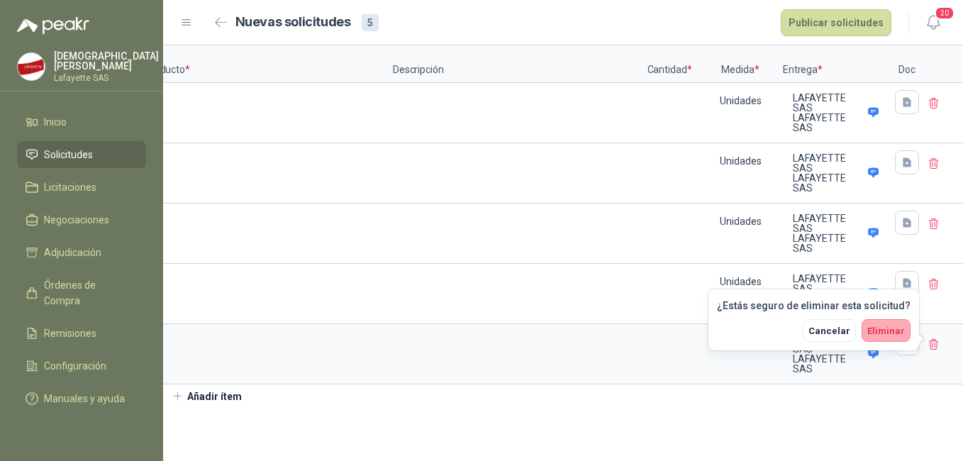
click at [896, 333] on span "Eliminar" at bounding box center [886, 331] width 38 height 11
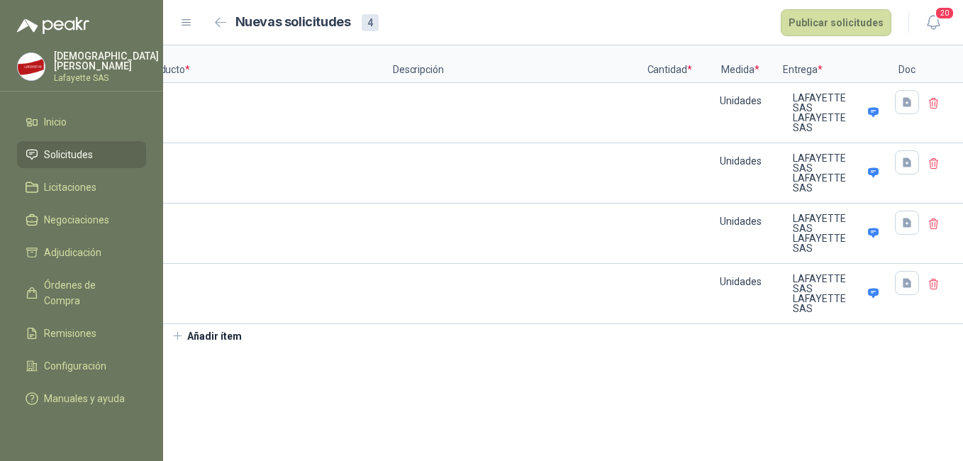
click at [940, 284] on div at bounding box center [944, 294] width 38 height 60
click at [938, 284] on icon at bounding box center [934, 284] width 13 height 13
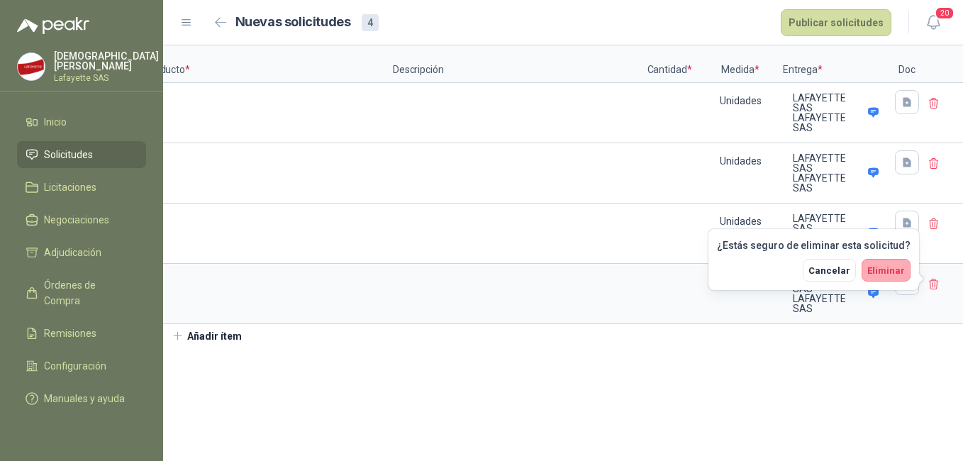
click at [887, 269] on span "Eliminar" at bounding box center [886, 270] width 38 height 11
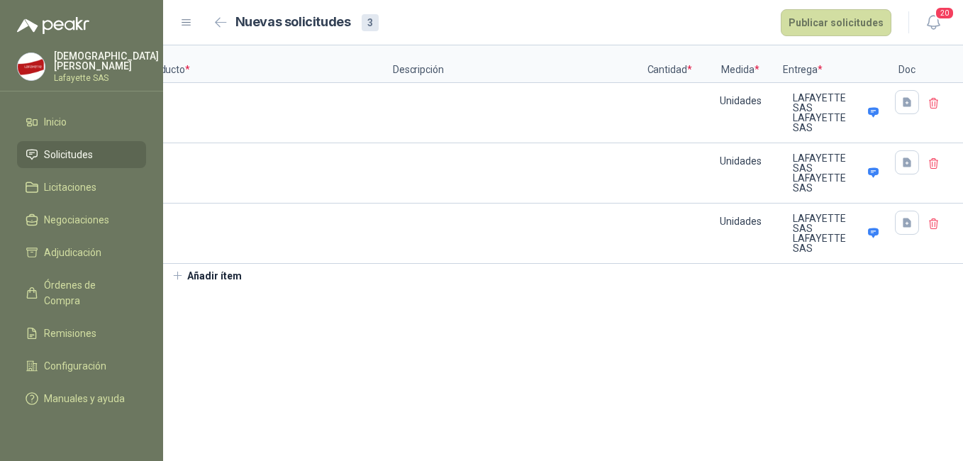
click at [936, 221] on icon at bounding box center [934, 224] width 9 height 10
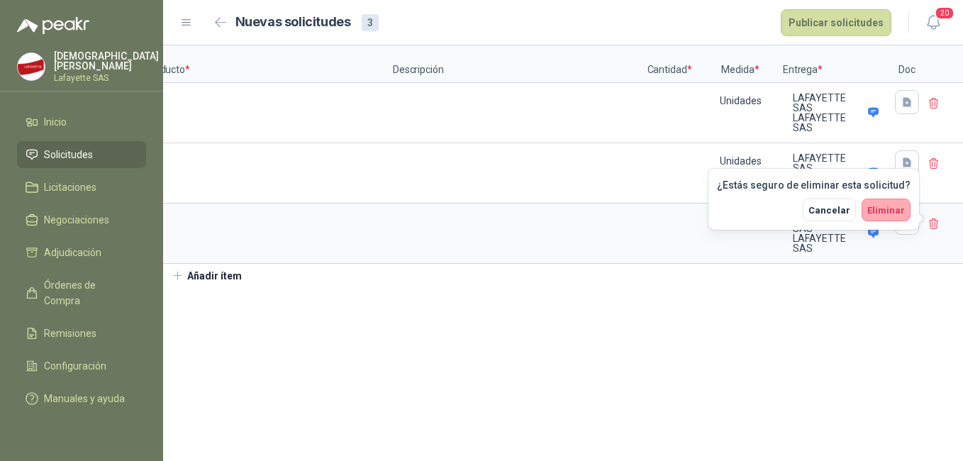
click at [887, 204] on button "Eliminar" at bounding box center [886, 210] width 49 height 23
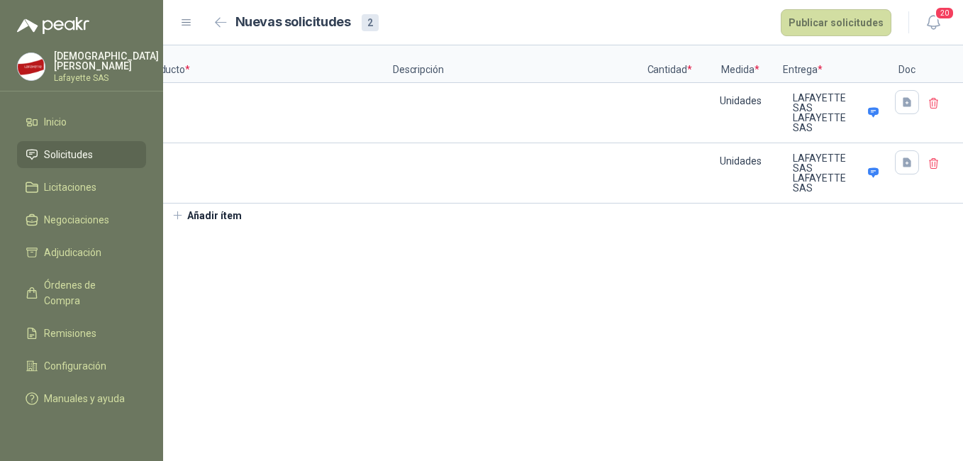
click at [938, 167] on icon at bounding box center [934, 163] width 13 height 13
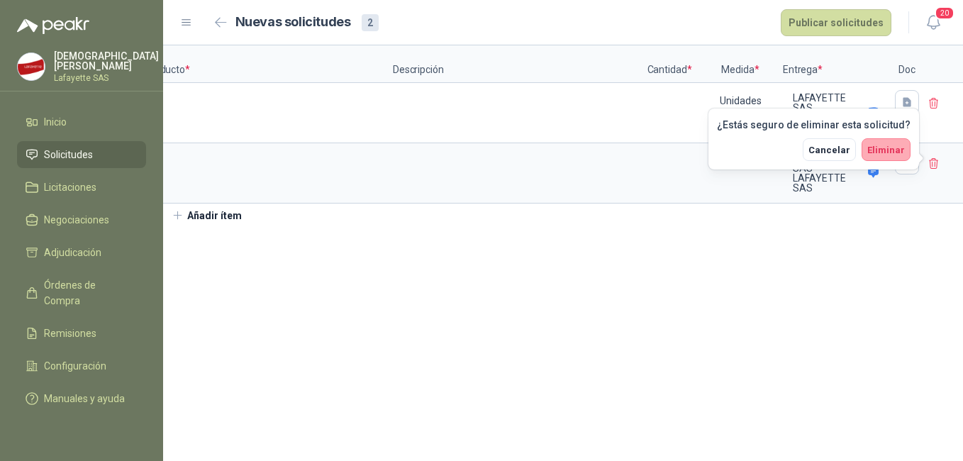
click at [889, 153] on span "Eliminar" at bounding box center [886, 150] width 38 height 11
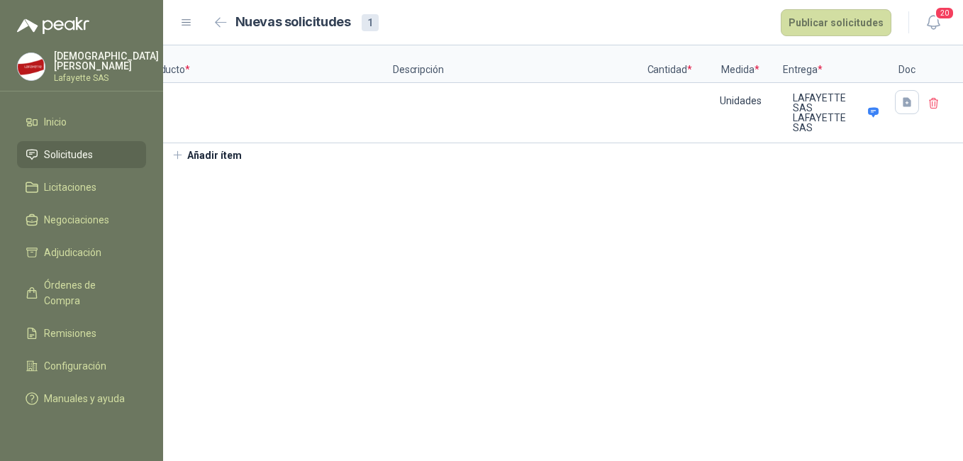
scroll to position [0, 0]
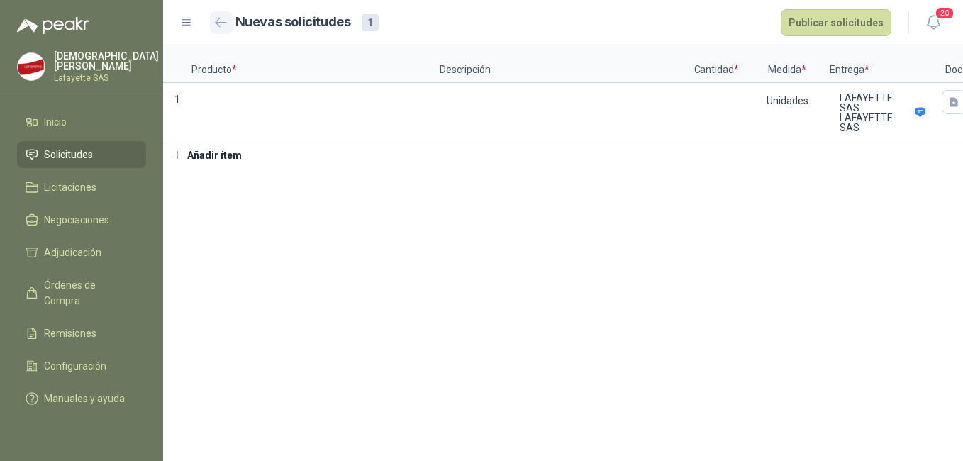
click at [216, 23] on icon "button" at bounding box center [221, 22] width 11 height 9
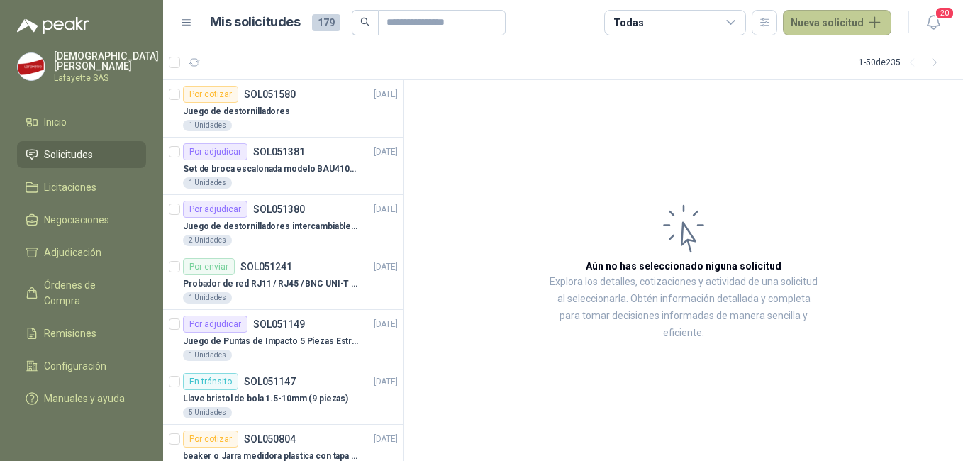
click at [827, 21] on button "Nueva solicitud" at bounding box center [837, 23] width 109 height 26
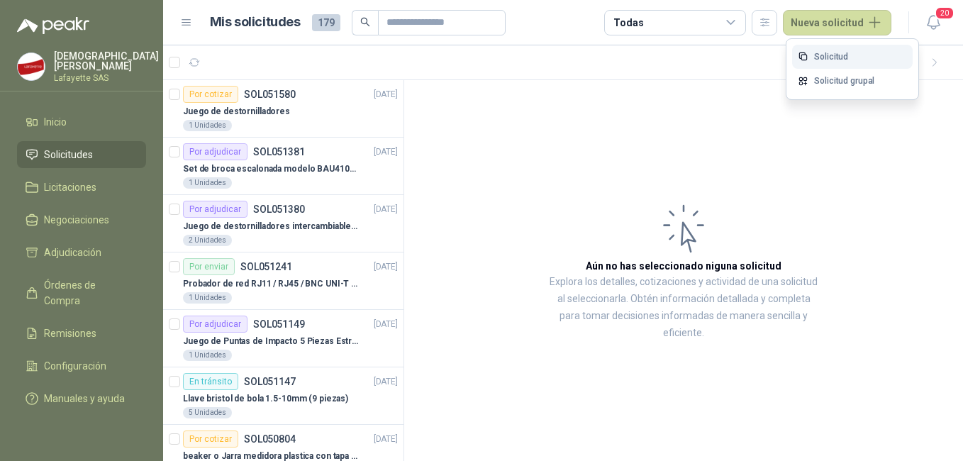
click at [830, 53] on link "Solicitud" at bounding box center [852, 57] width 121 height 25
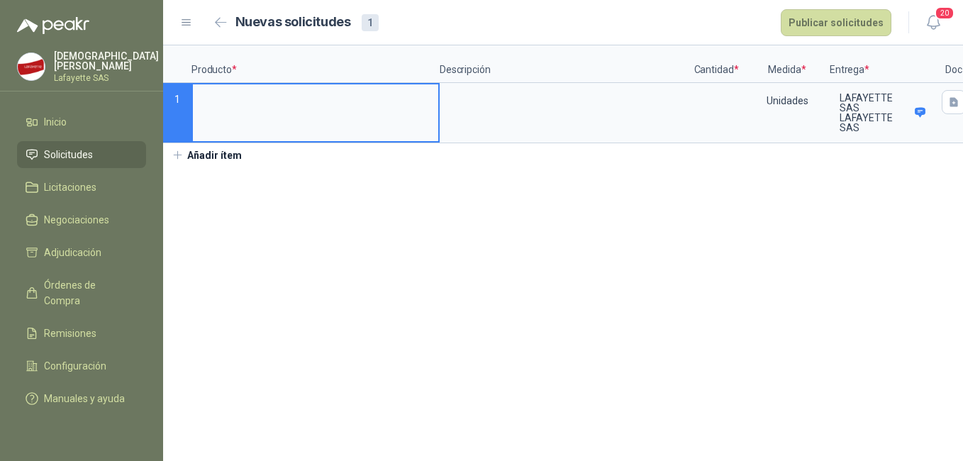
scroll to position [0, 47]
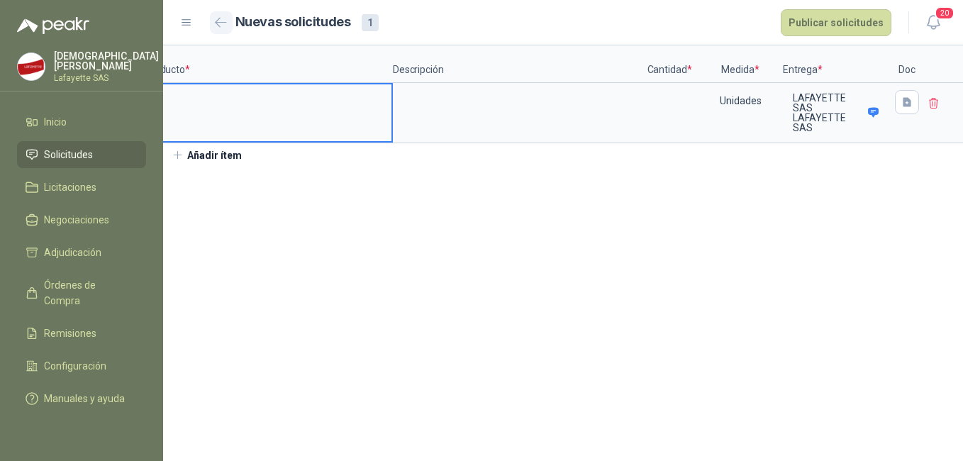
click at [214, 23] on button "button" at bounding box center [221, 22] width 23 height 23
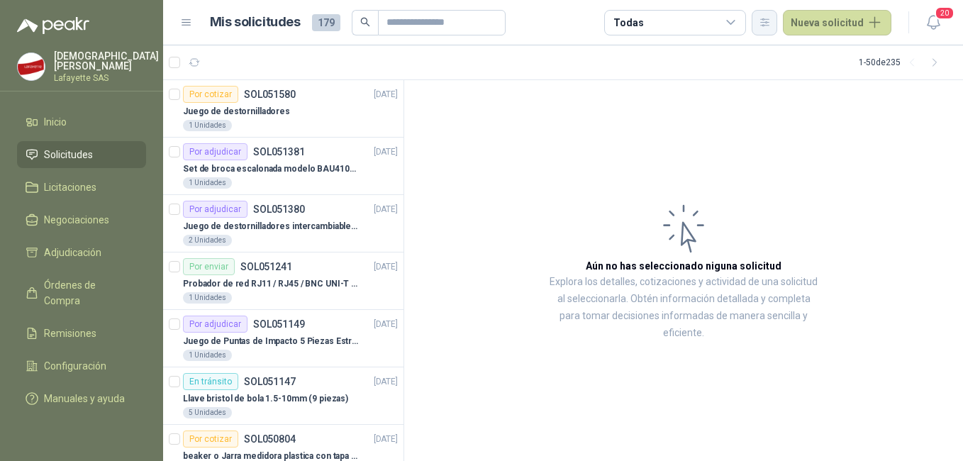
click at [768, 18] on icon "button" at bounding box center [765, 22] width 12 height 12
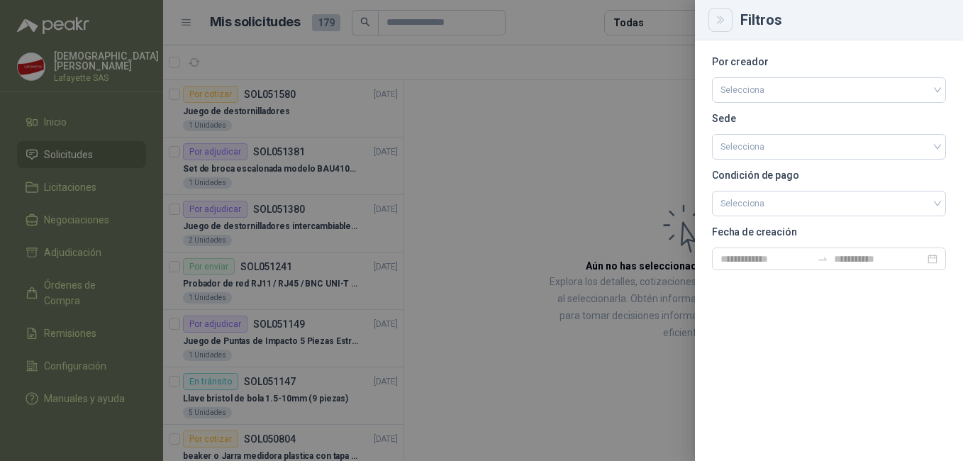
click at [728, 23] on button "Close" at bounding box center [720, 20] width 24 height 24
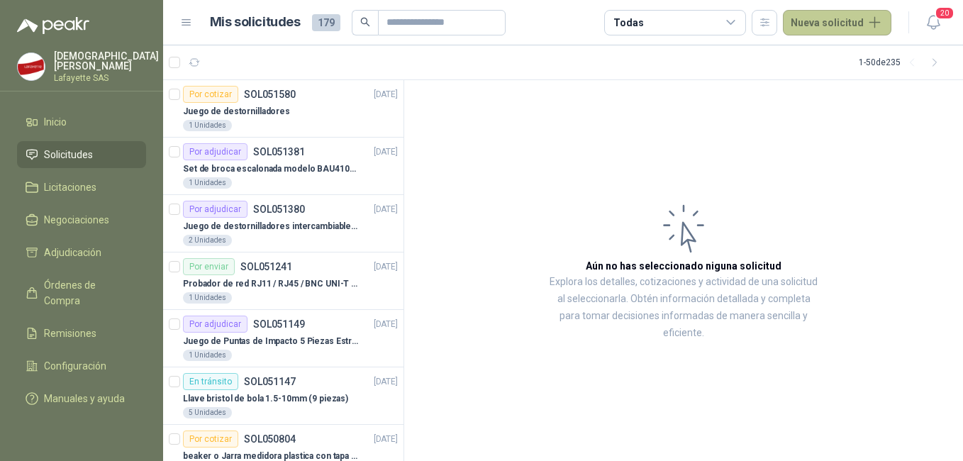
click at [872, 20] on button "Nueva solicitud" at bounding box center [837, 23] width 109 height 26
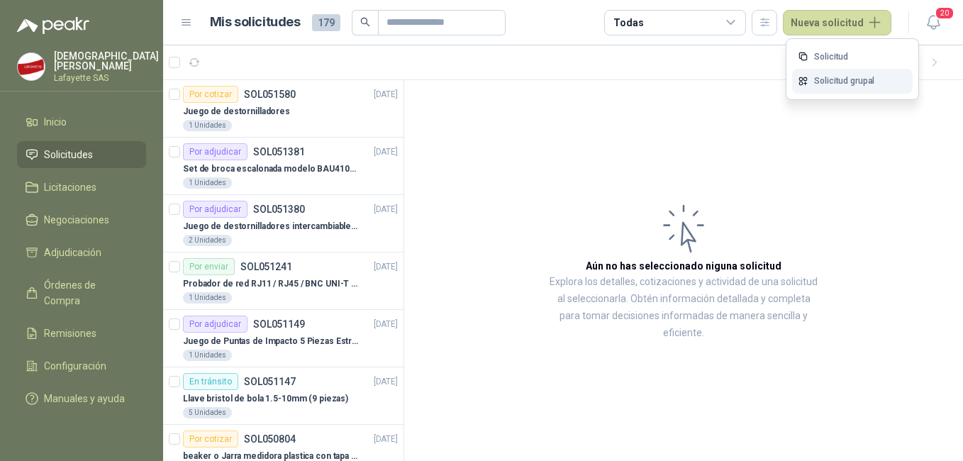
click at [860, 84] on link "Solicitud grupal" at bounding box center [852, 81] width 121 height 25
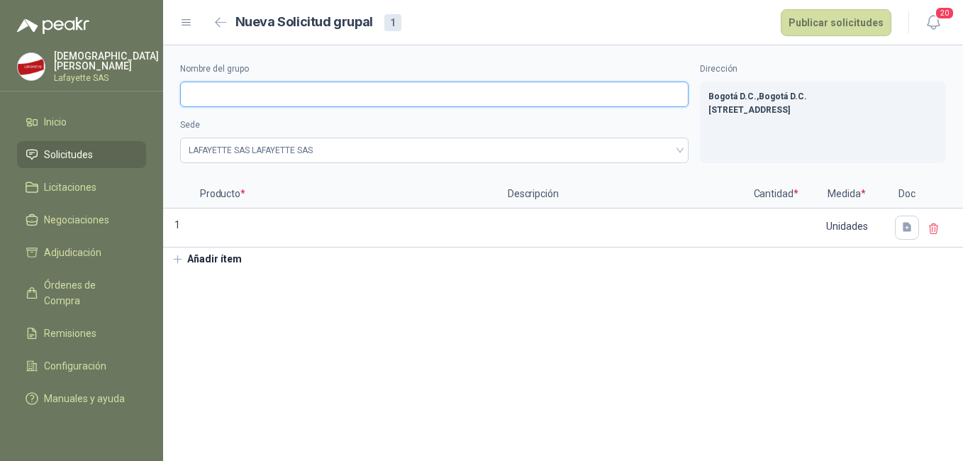
click at [299, 98] on input "Nombre del grupo" at bounding box center [434, 95] width 509 height 26
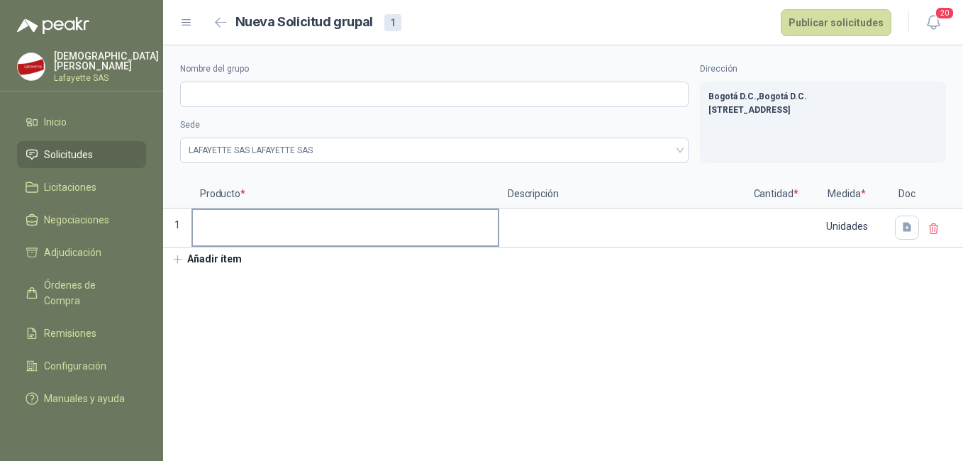
click at [277, 230] on input at bounding box center [345, 224] width 305 height 28
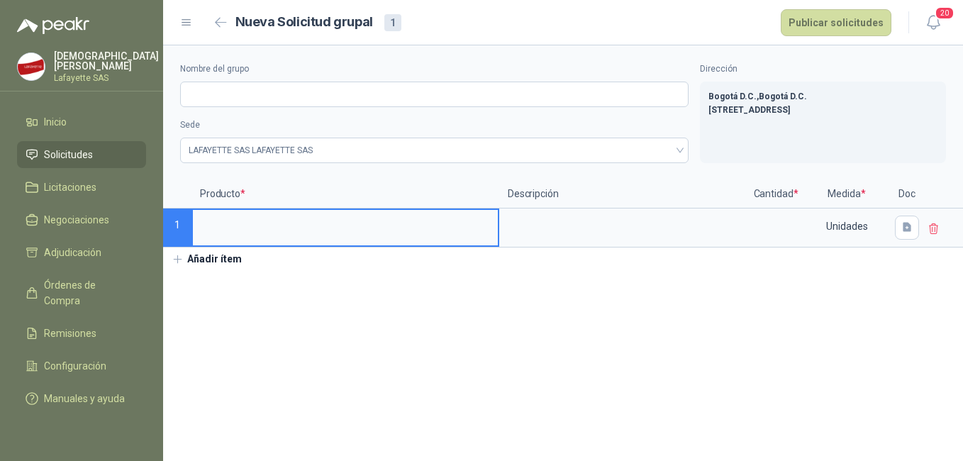
click at [514, 294] on section "Nombre del grupo Sede LAFAYETTE SAS LAFAYETTE SAS Dirección Bogotá D.C. , Bogot…" at bounding box center [563, 253] width 800 height 416
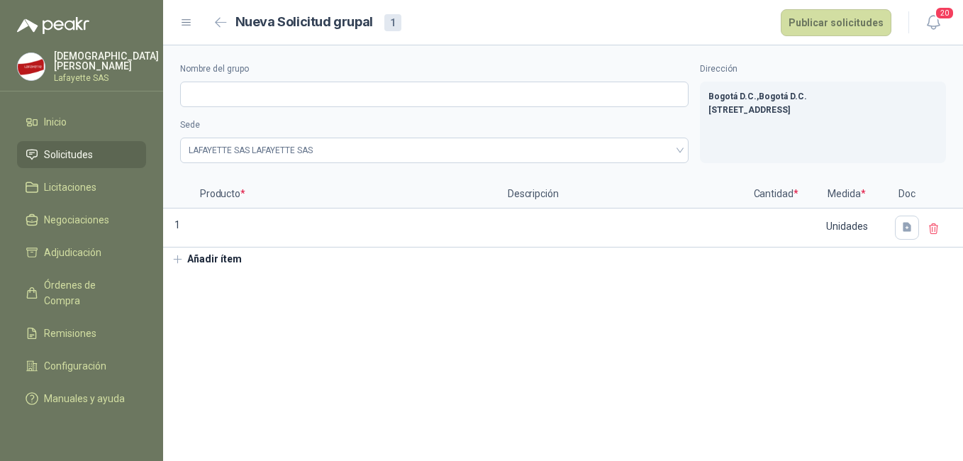
click at [211, 262] on button "Añadir ítem" at bounding box center [206, 260] width 87 height 24
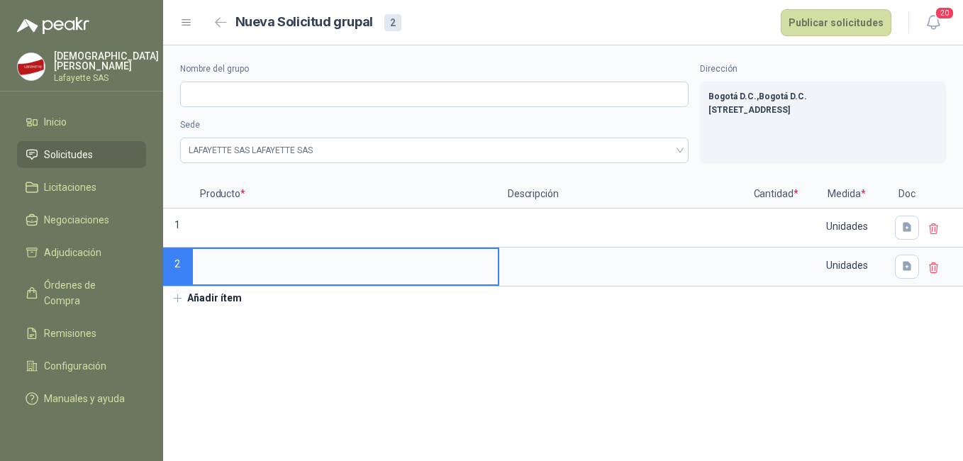
click at [934, 264] on icon at bounding box center [934, 267] width 9 height 10
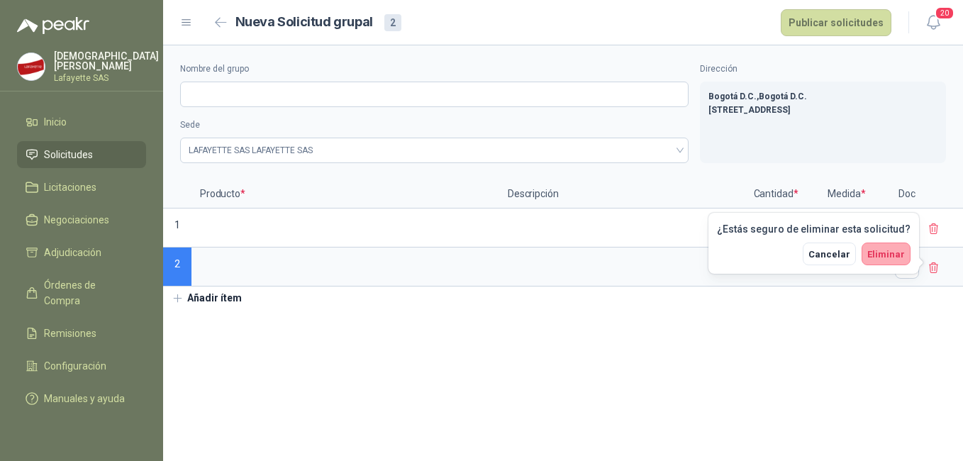
click at [906, 259] on button "Eliminar" at bounding box center [886, 254] width 49 height 23
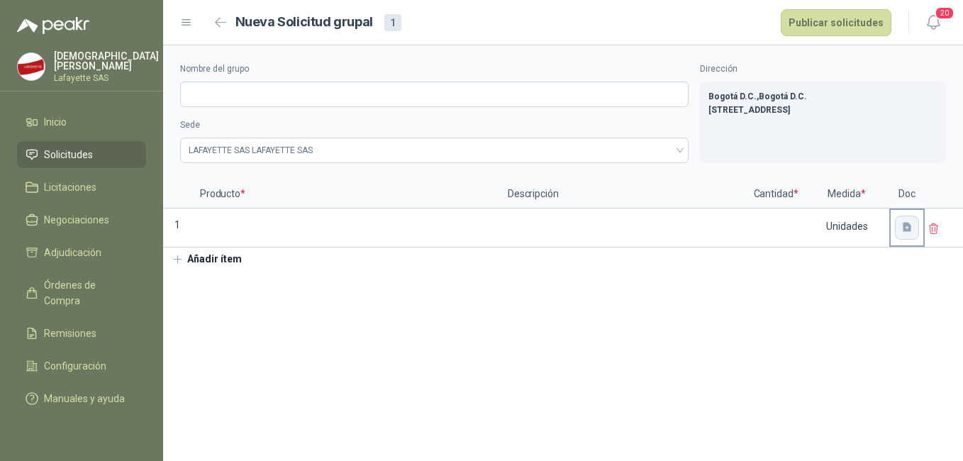
click at [906, 230] on icon "button" at bounding box center [907, 227] width 9 height 9
click at [530, 303] on section "Nombre del grupo Sede LAFAYETTE SAS LAFAYETTE SAS Dirección Bogotá D.C. , Bogot…" at bounding box center [563, 253] width 800 height 416
click at [916, 230] on button "button" at bounding box center [907, 228] width 24 height 24
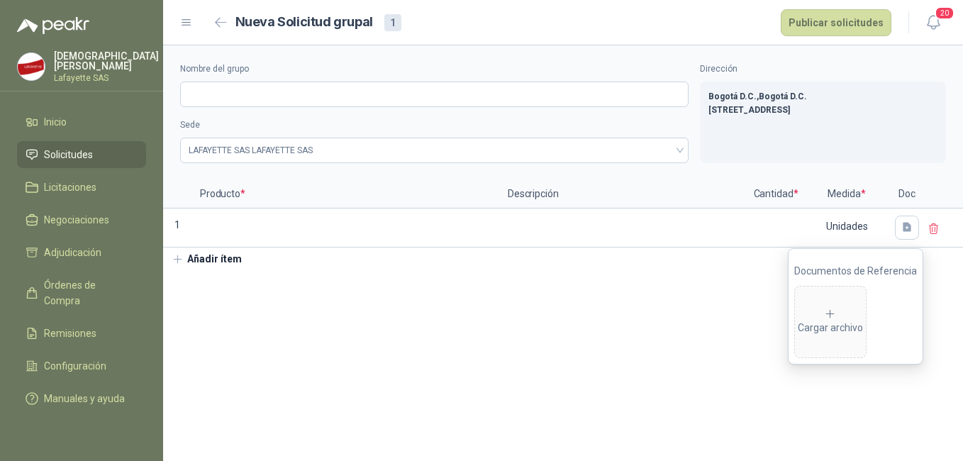
click at [652, 286] on section "Nombre del grupo Sede LAFAYETTE SAS LAFAYETTE SAS Dirección Bogotá D.C. , Bogot…" at bounding box center [563, 253] width 800 height 416
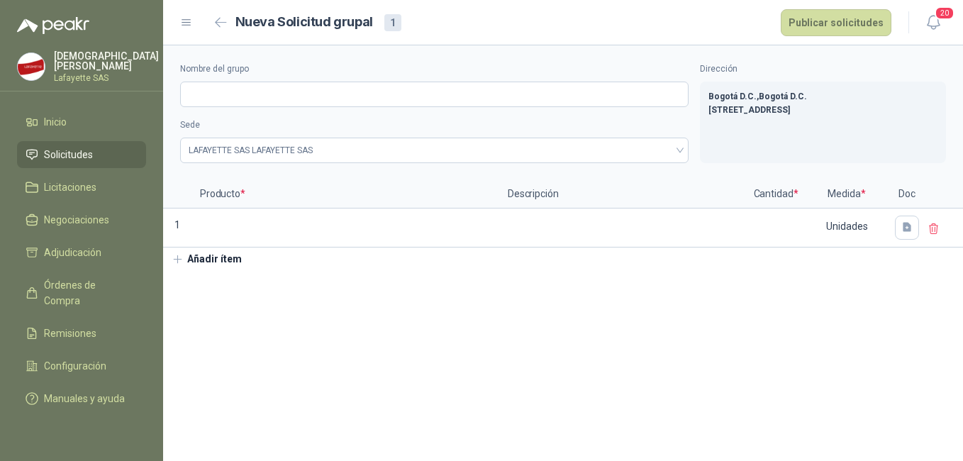
click at [181, 26] on icon at bounding box center [186, 22] width 13 height 13
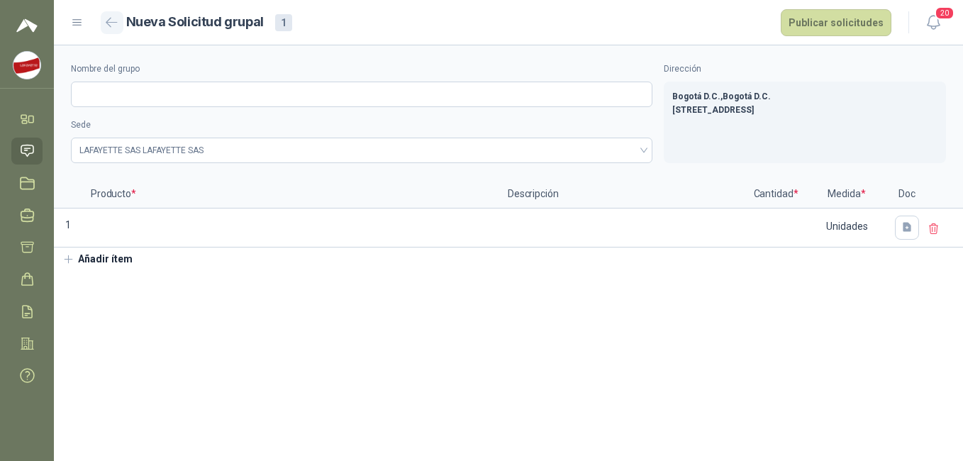
click at [118, 23] on button "button" at bounding box center [112, 22] width 23 height 23
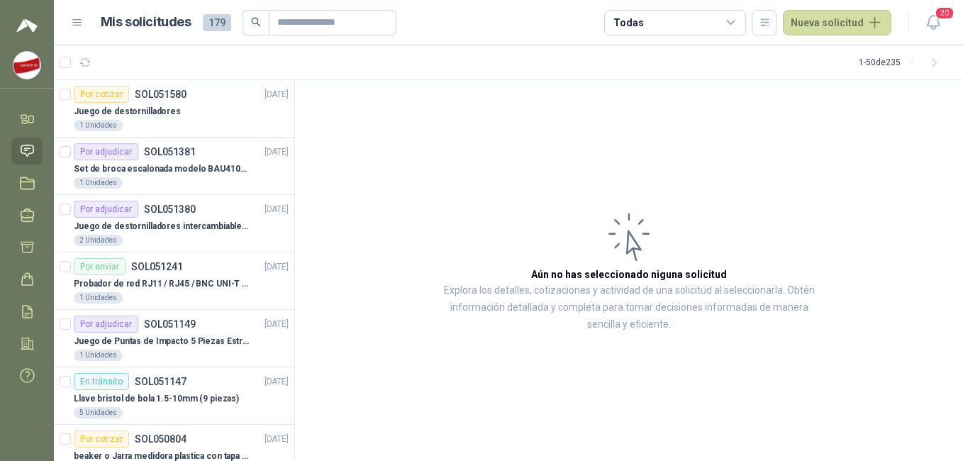
click at [78, 19] on icon at bounding box center [77, 22] width 13 height 13
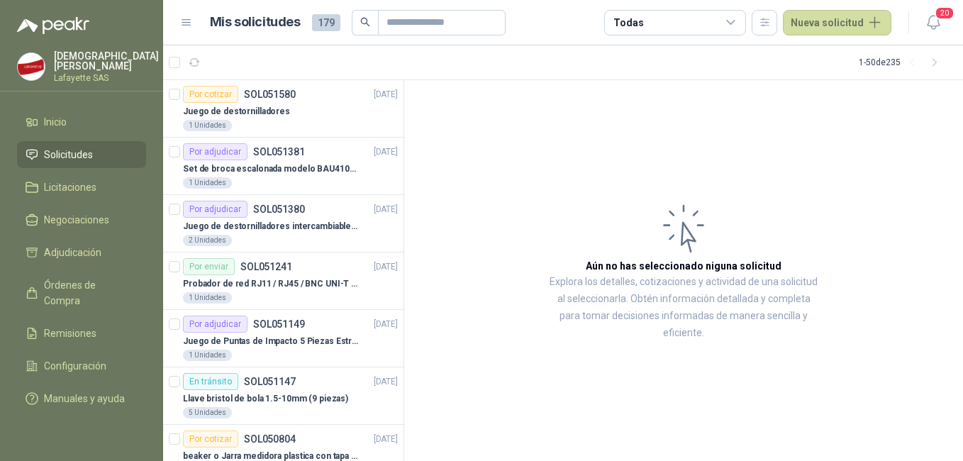
click at [187, 23] on icon at bounding box center [186, 23] width 9 height 6
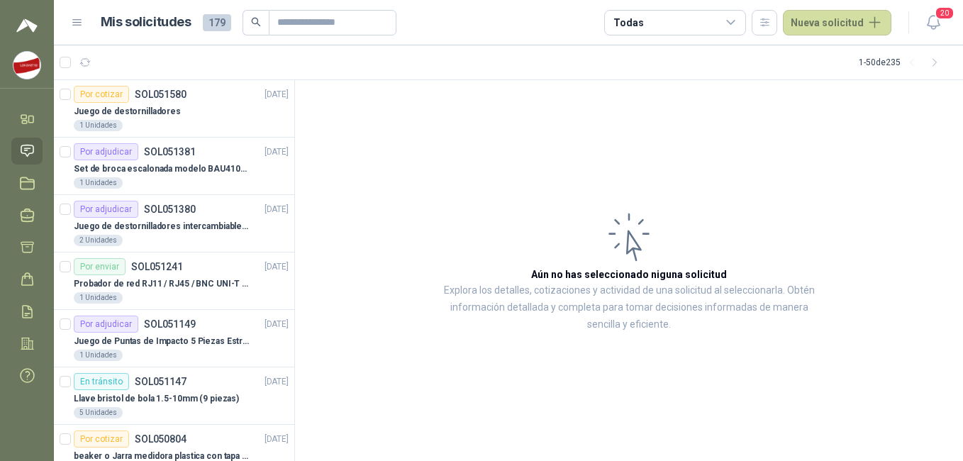
click at [77, 21] on icon at bounding box center [77, 22] width 13 height 13
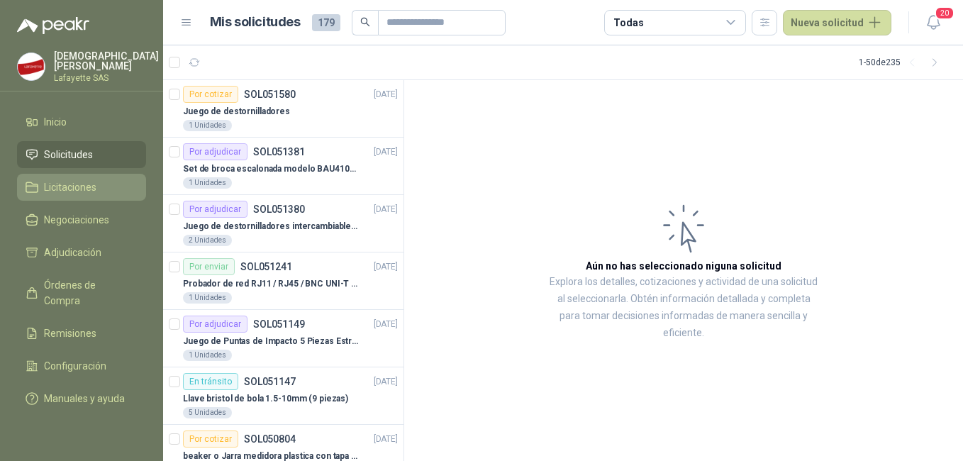
click at [86, 179] on span "Licitaciones" at bounding box center [70, 187] width 52 height 16
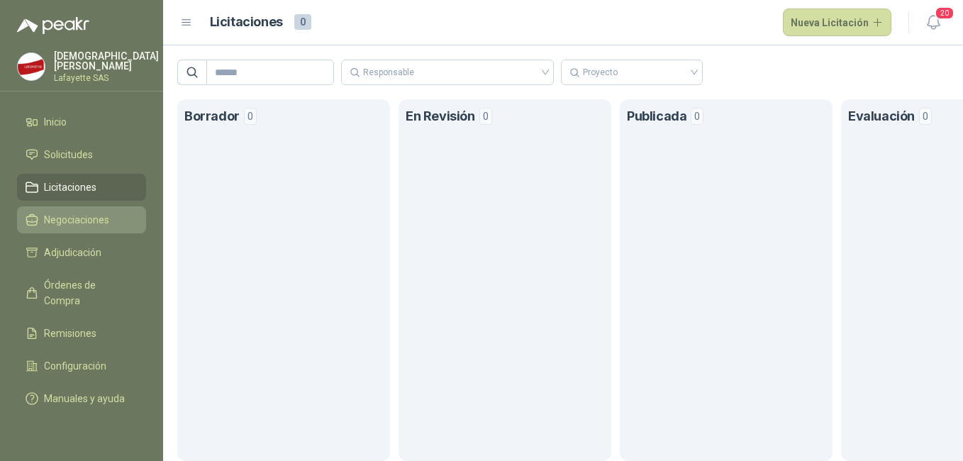
click at [99, 216] on span "Negociaciones" at bounding box center [76, 220] width 65 height 16
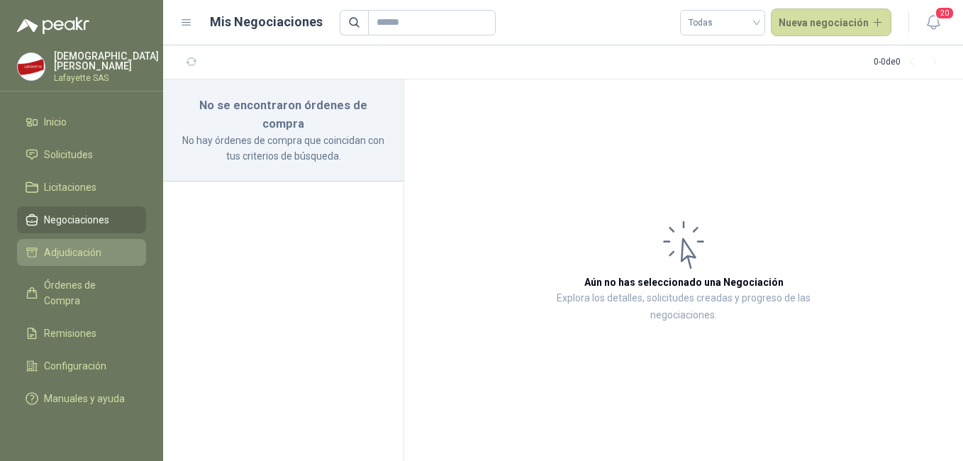
click at [102, 247] on li "Adjudicación" at bounding box center [82, 253] width 112 height 16
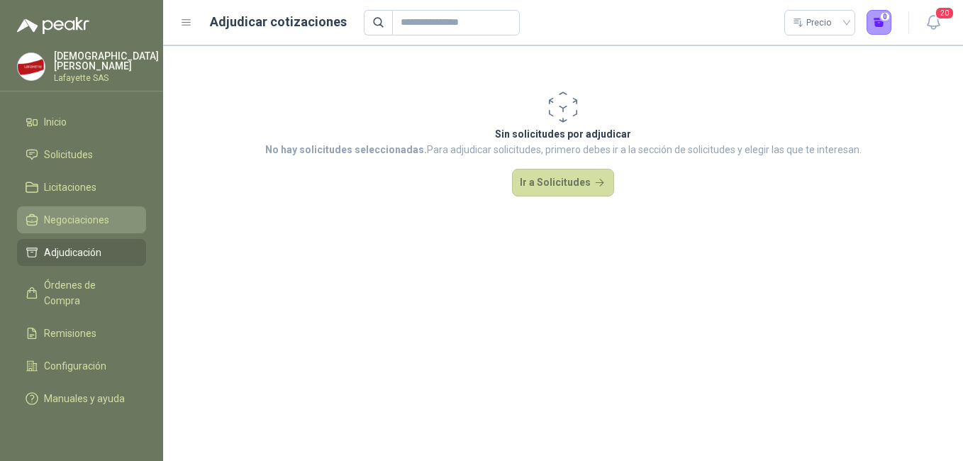
click at [50, 213] on span "Negociaciones" at bounding box center [76, 220] width 65 height 16
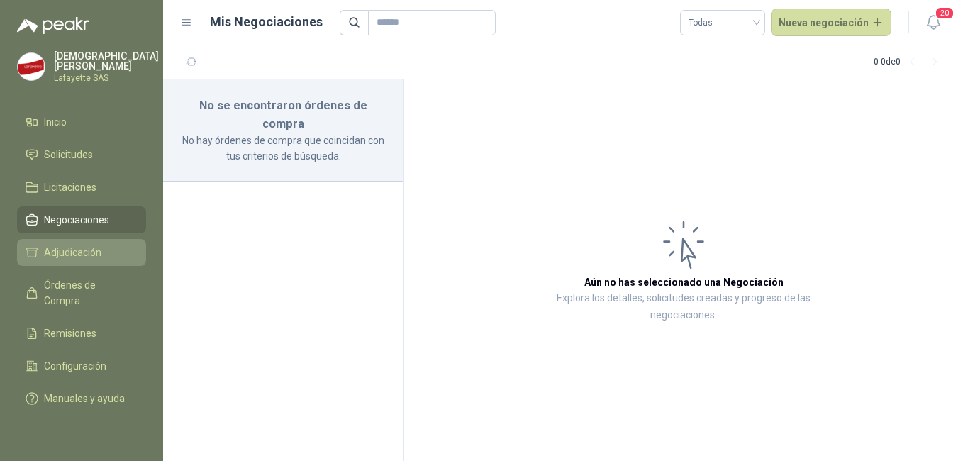
click at [60, 249] on span "Adjudicación" at bounding box center [72, 253] width 57 height 16
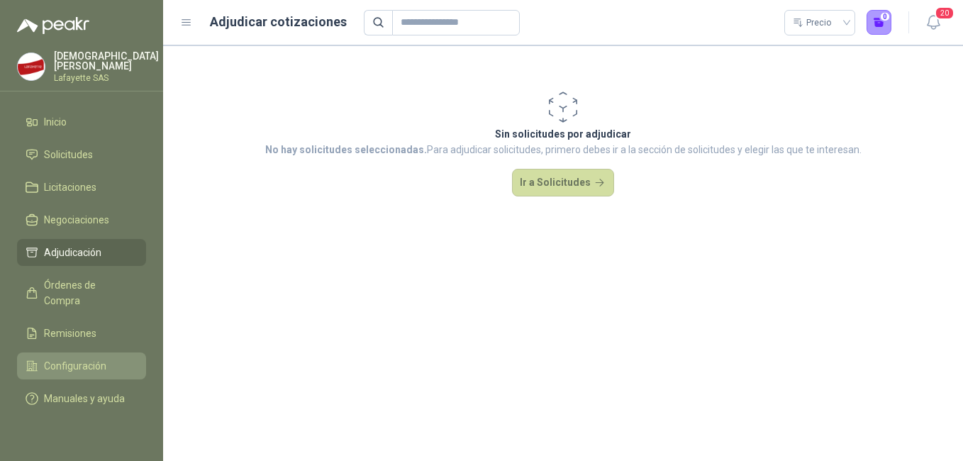
click at [87, 352] on link "Configuración" at bounding box center [81, 365] width 129 height 27
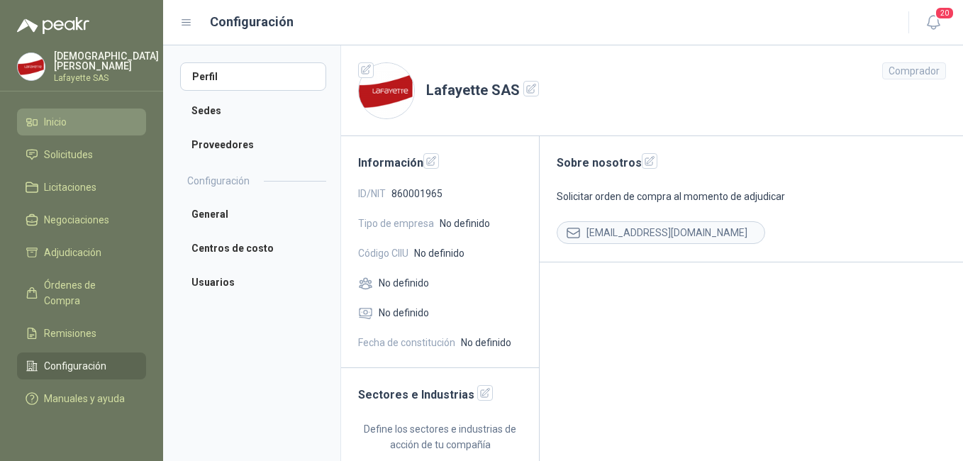
click at [59, 124] on span "Inicio" at bounding box center [55, 122] width 23 height 16
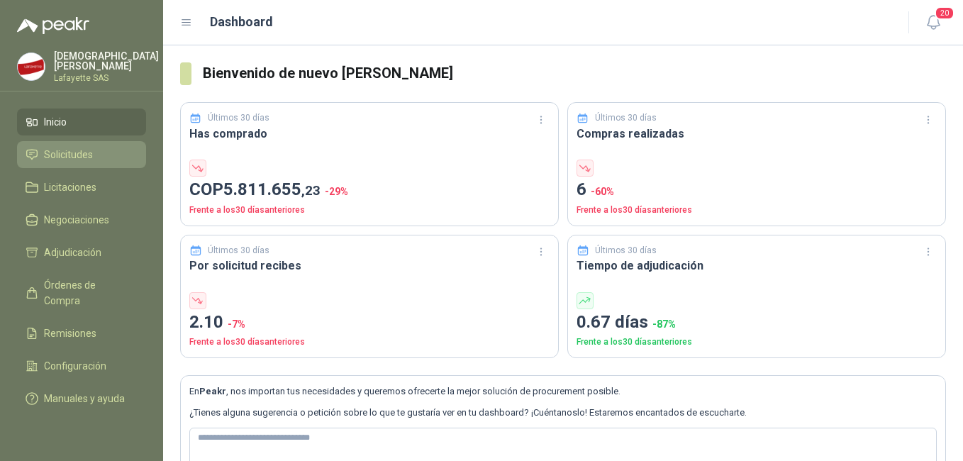
click at [99, 151] on li "Solicitudes" at bounding box center [82, 155] width 112 height 16
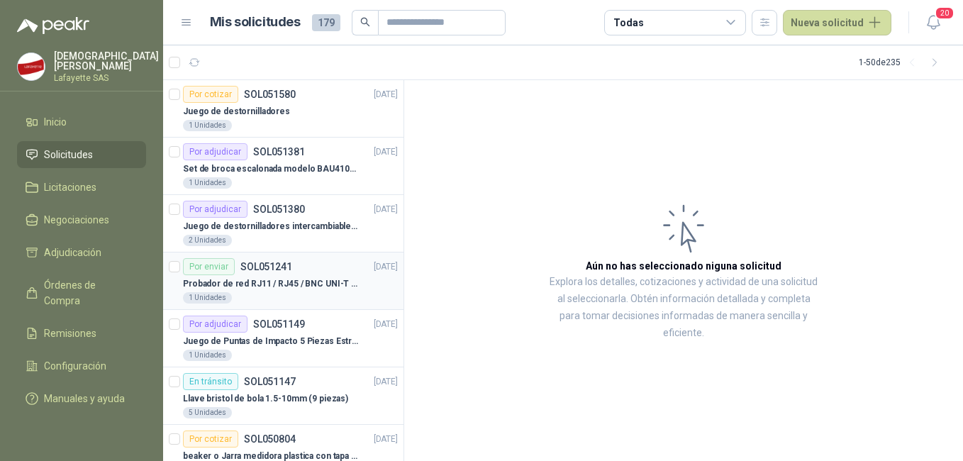
click at [178, 279] on div at bounding box center [174, 280] width 11 height 45
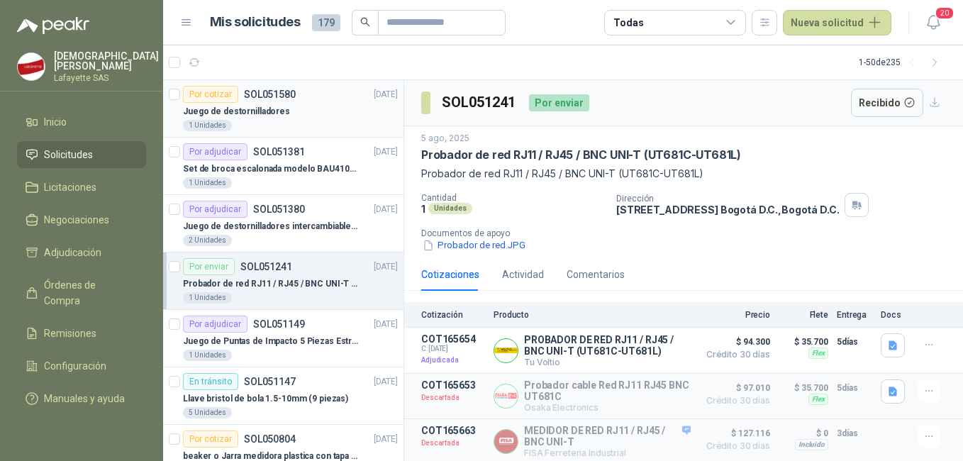
click at [270, 119] on div "Juego de destornilladores" at bounding box center [290, 111] width 215 height 17
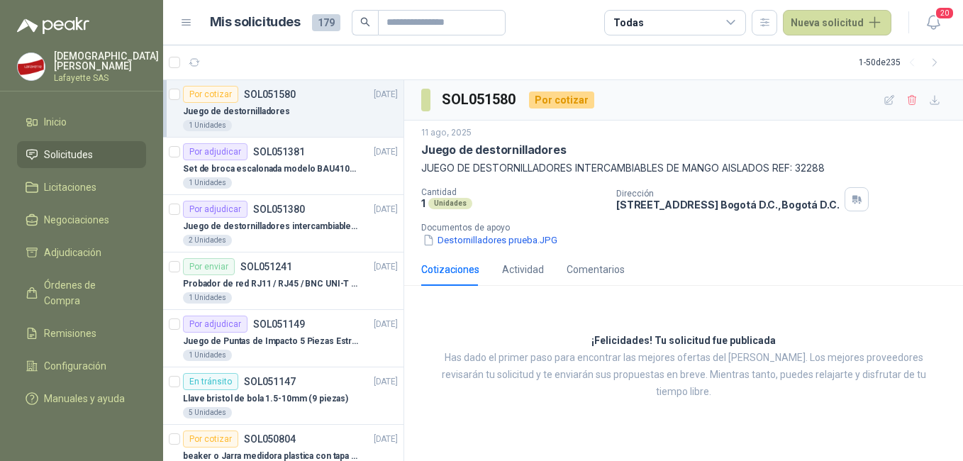
click at [731, 21] on icon at bounding box center [731, 23] width 8 height 4
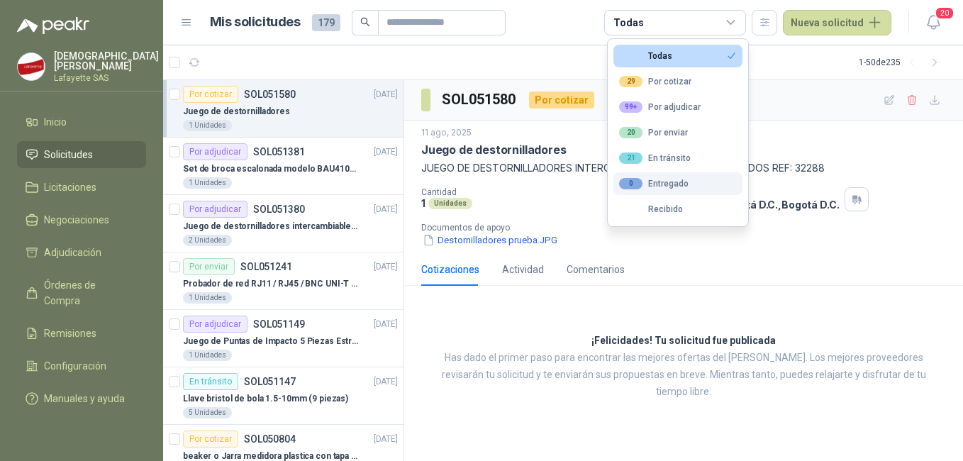
click at [672, 184] on div "0 Entregado" at bounding box center [654, 183] width 70 height 11
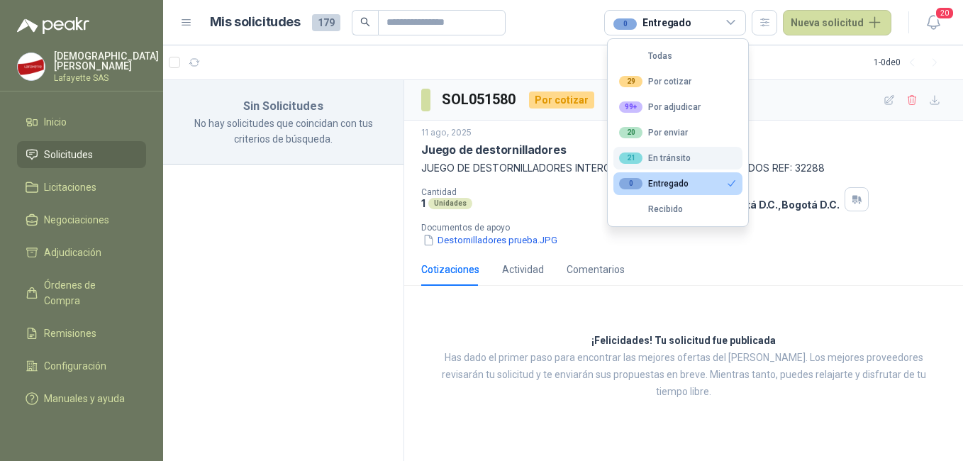
click at [691, 160] on button "21 En tránsito" at bounding box center [677, 158] width 129 height 23
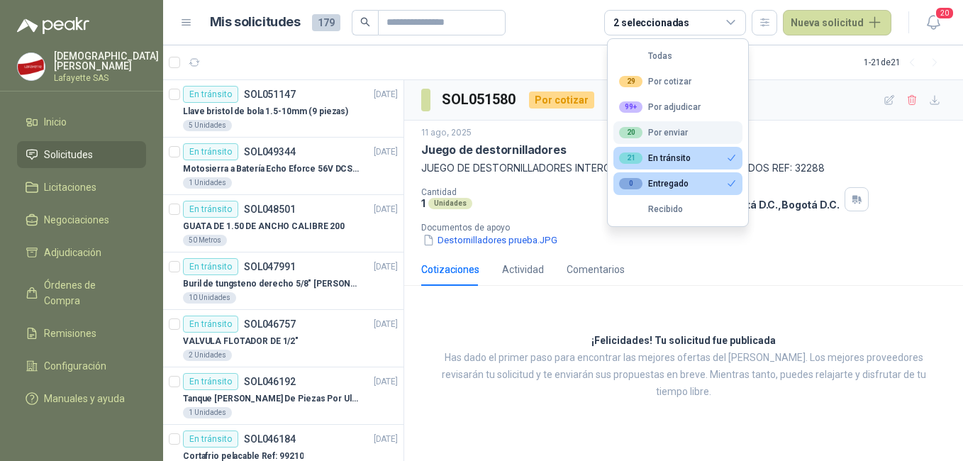
click at [691, 137] on button "20 Por enviar" at bounding box center [677, 132] width 129 height 23
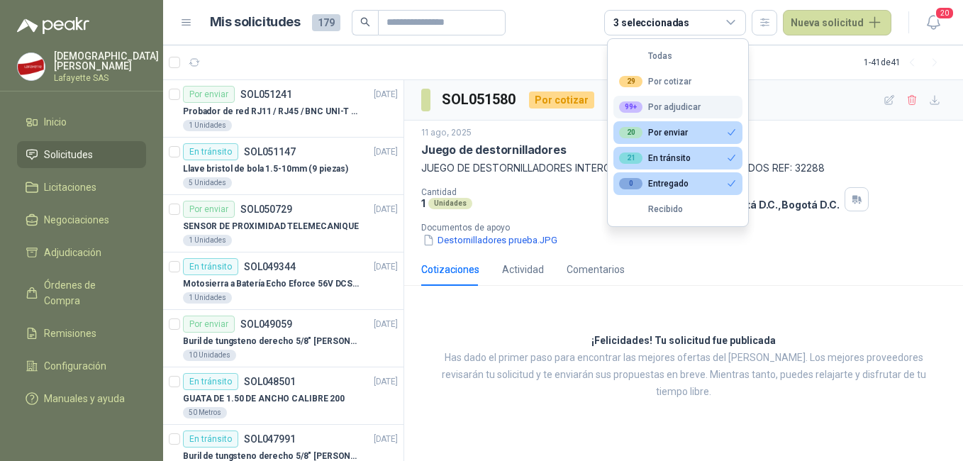
click at [674, 112] on div "99+ Por adjudicar" at bounding box center [660, 106] width 82 height 11
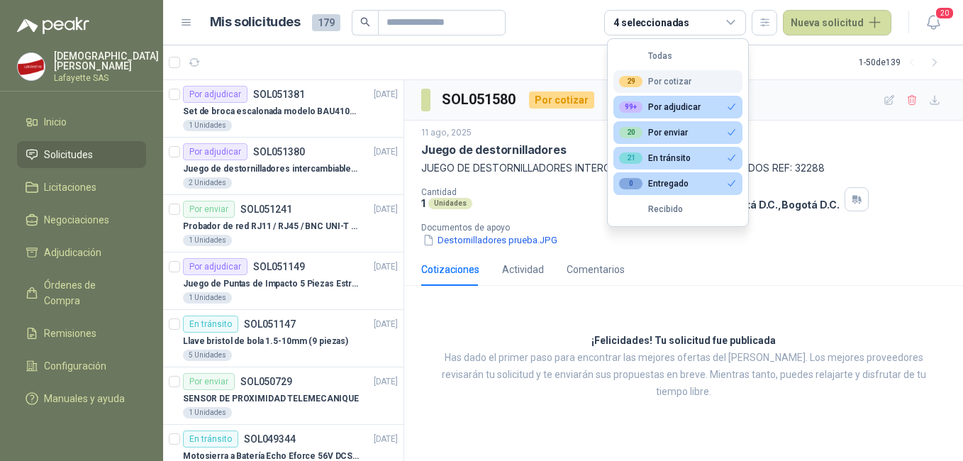
click at [679, 84] on div "29 Por cotizar" at bounding box center [655, 81] width 72 height 11
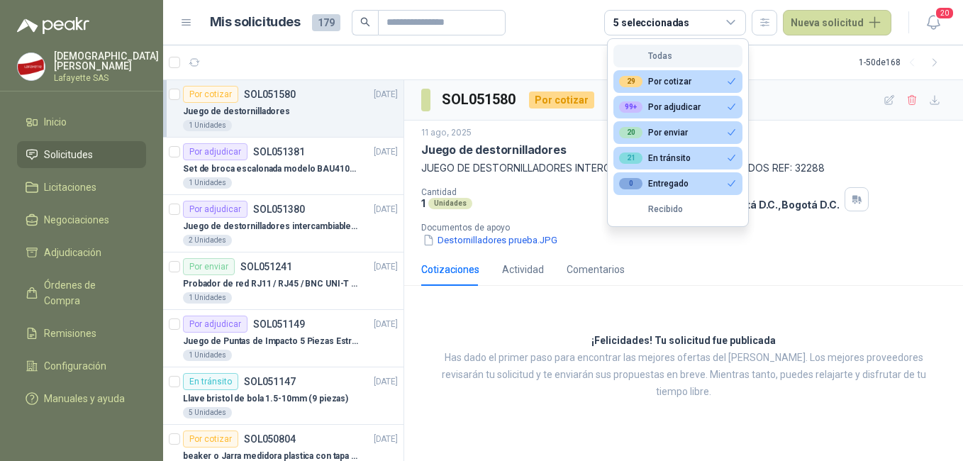
click at [669, 48] on button "Todas" at bounding box center [677, 56] width 129 height 23
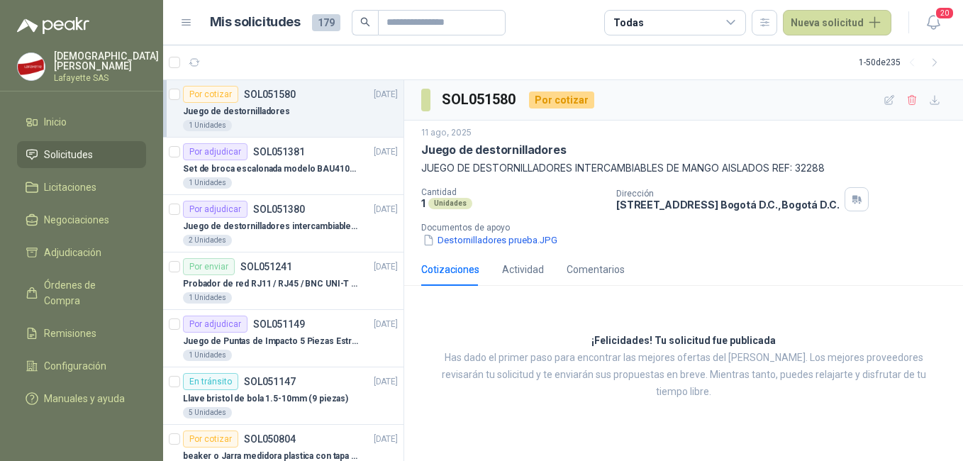
click at [691, 26] on div "Todas" at bounding box center [675, 23] width 142 height 26
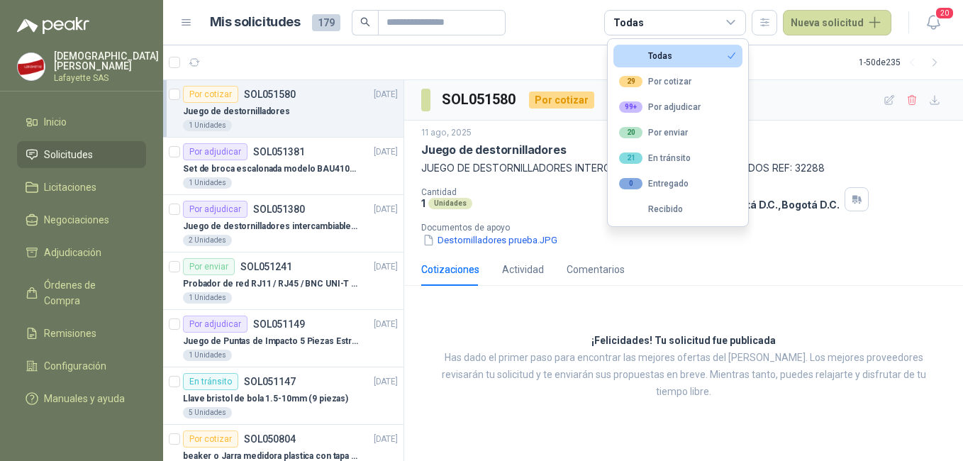
click at [729, 23] on icon at bounding box center [731, 22] width 13 height 13
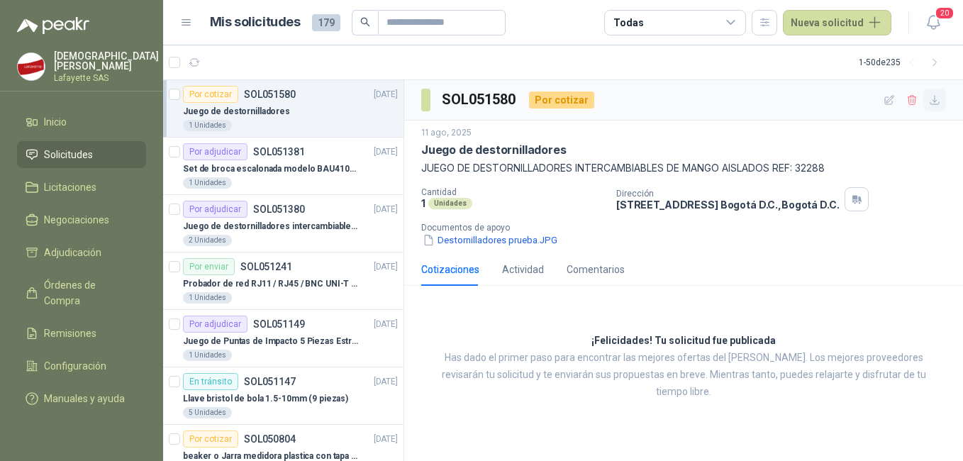
click at [937, 104] on icon "button" at bounding box center [935, 100] width 12 height 12
click at [233, 168] on p "Set de broca escalonada modelo BAU410119" at bounding box center [271, 168] width 177 height 13
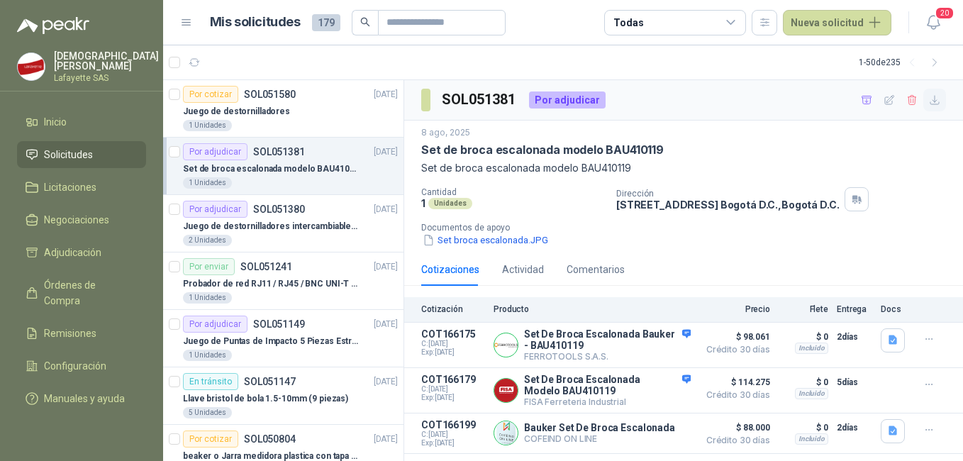
click at [930, 96] on icon "button" at bounding box center [934, 100] width 9 height 9
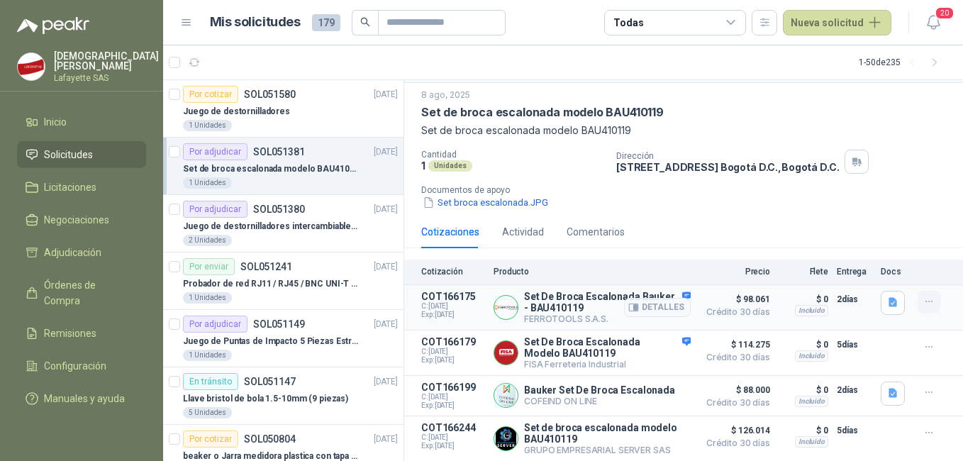
click at [928, 304] on button "button" at bounding box center [929, 302] width 23 height 23
click at [918, 309] on button "button" at bounding box center [929, 302] width 23 height 23
click at [628, 304] on icon "button" at bounding box center [633, 307] width 11 height 11
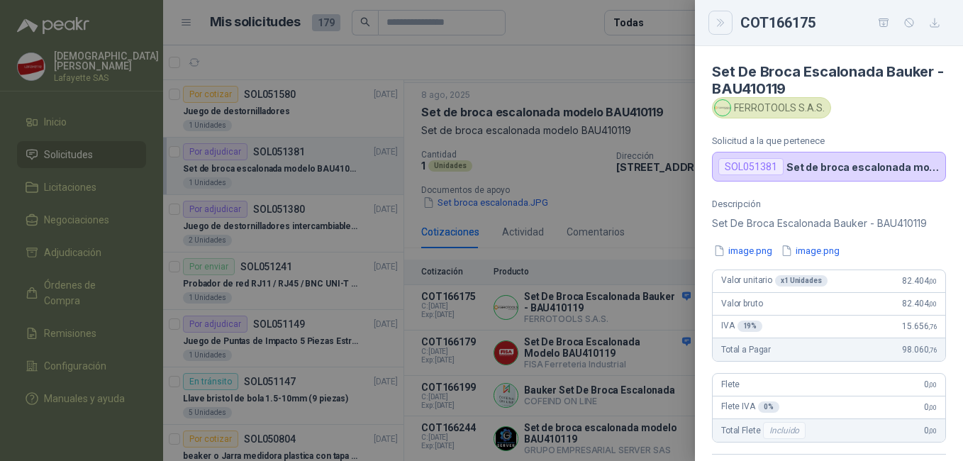
click at [721, 25] on icon "Close" at bounding box center [720, 22] width 6 height 7
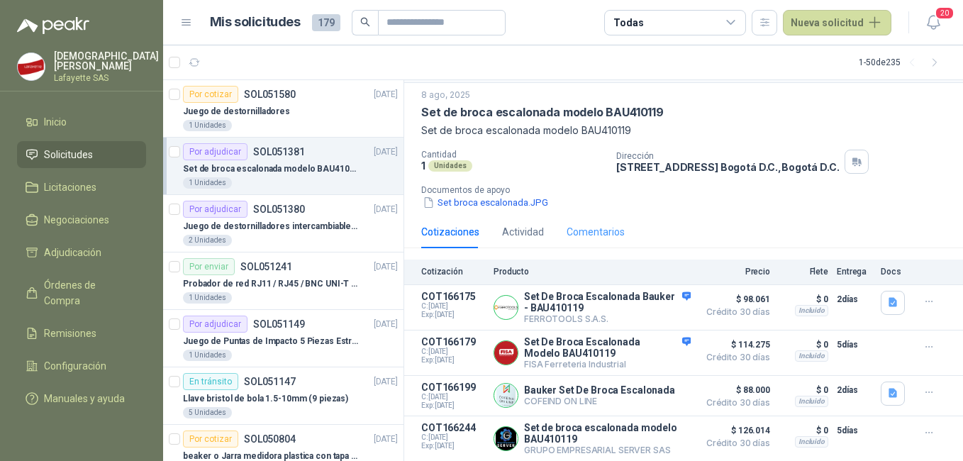
scroll to position [0, 0]
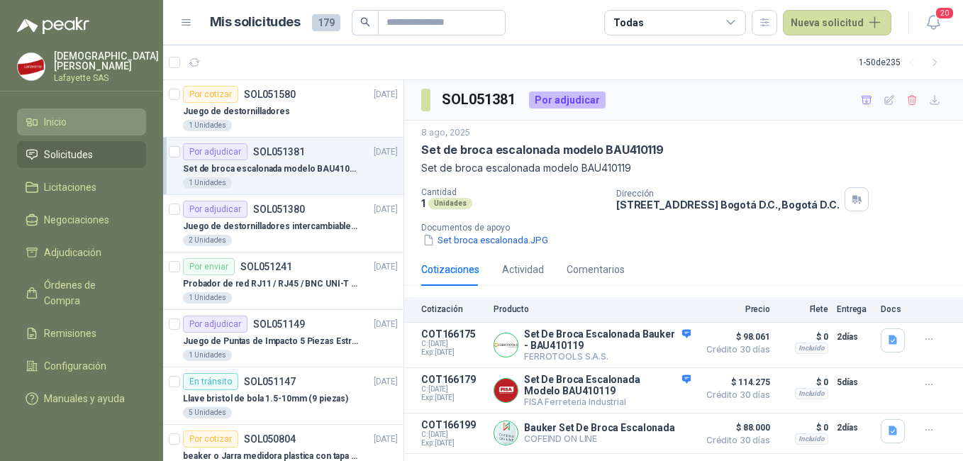
click at [70, 116] on li "Inicio" at bounding box center [82, 122] width 112 height 16
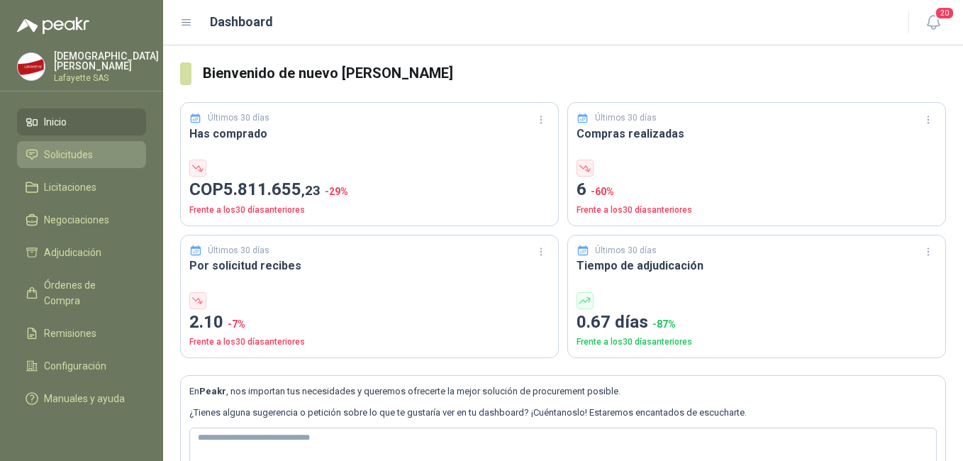
click at [78, 150] on span "Solicitudes" at bounding box center [68, 155] width 49 height 16
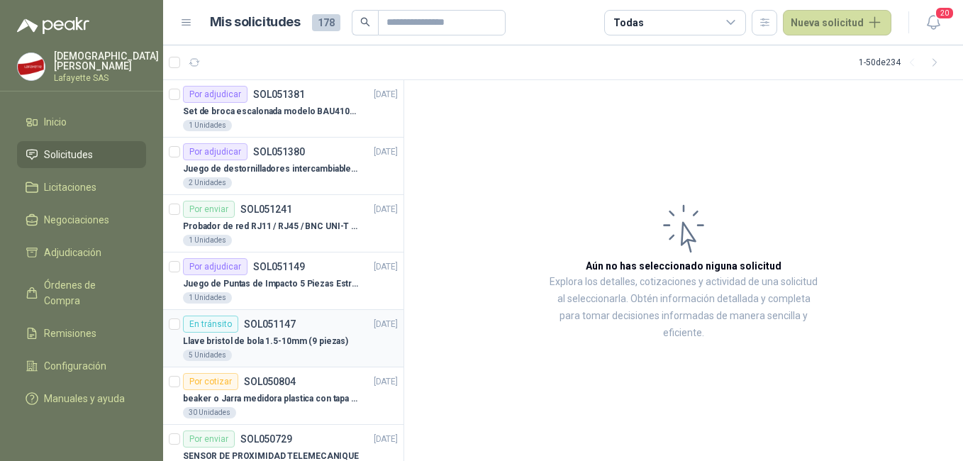
scroll to position [71, 0]
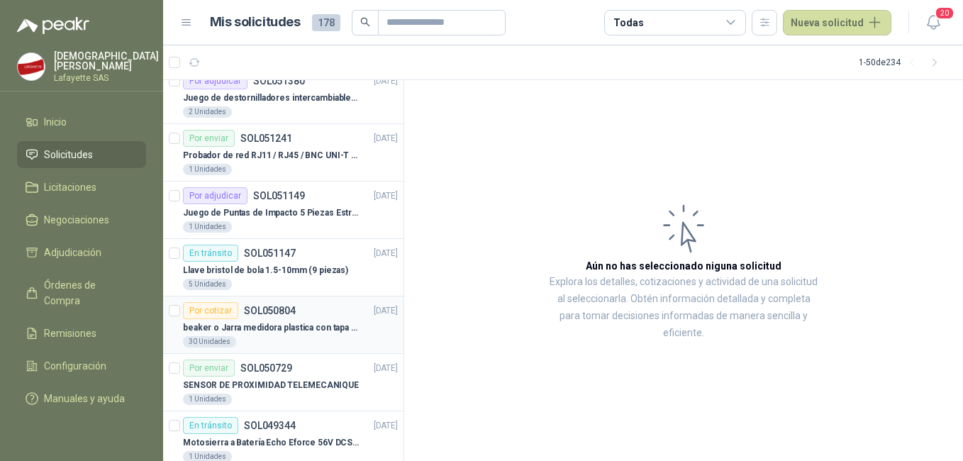
click at [295, 337] on div "30 Unidades" at bounding box center [290, 341] width 215 height 11
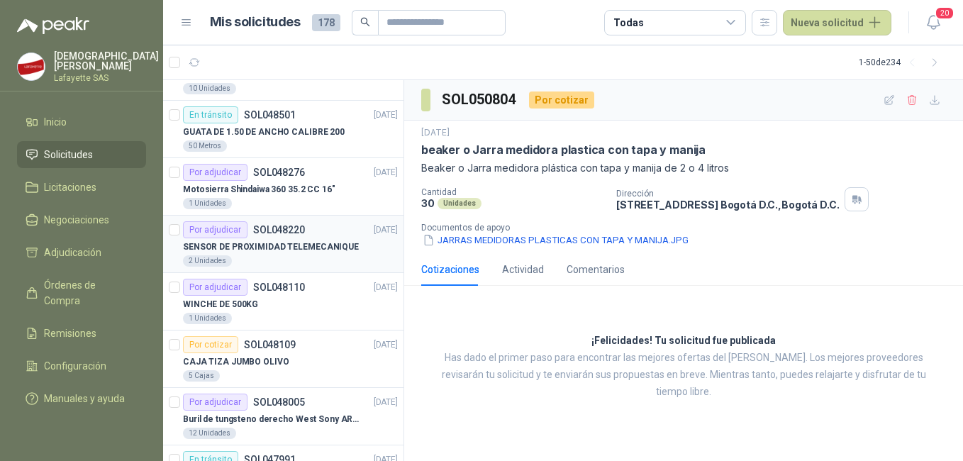
scroll to position [567, 0]
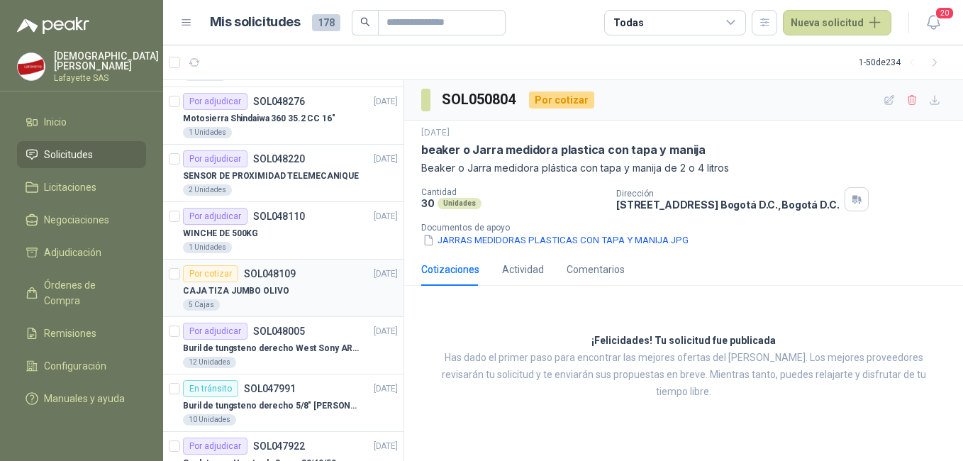
click at [282, 287] on p "CAJA TIZA JUMBO OLIVO" at bounding box center [236, 290] width 106 height 13
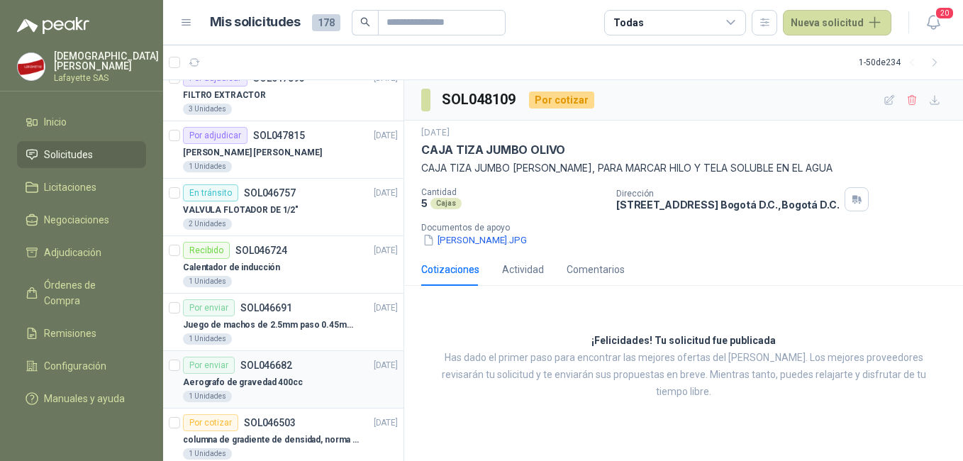
scroll to position [1064, 0]
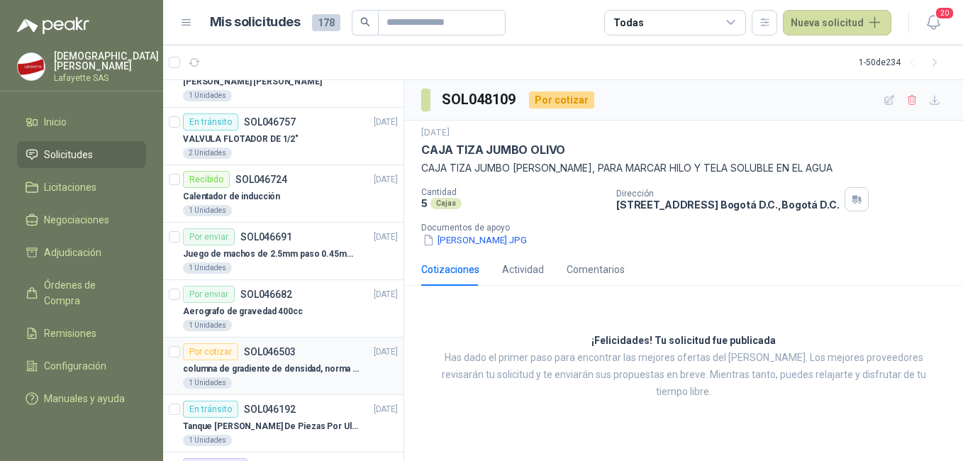
click at [285, 356] on p "SOL046503" at bounding box center [270, 352] width 52 height 10
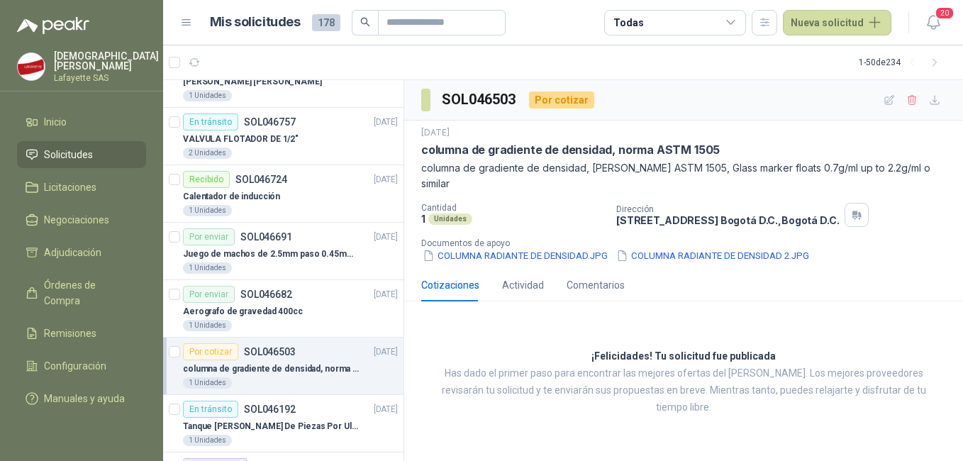
click at [737, 313] on div "¡Felicidades! Tu solicitud fue publicada Has dado el primer paso para encontrar…" at bounding box center [683, 382] width 559 height 139
